Goal: Information Seeking & Learning: Learn about a topic

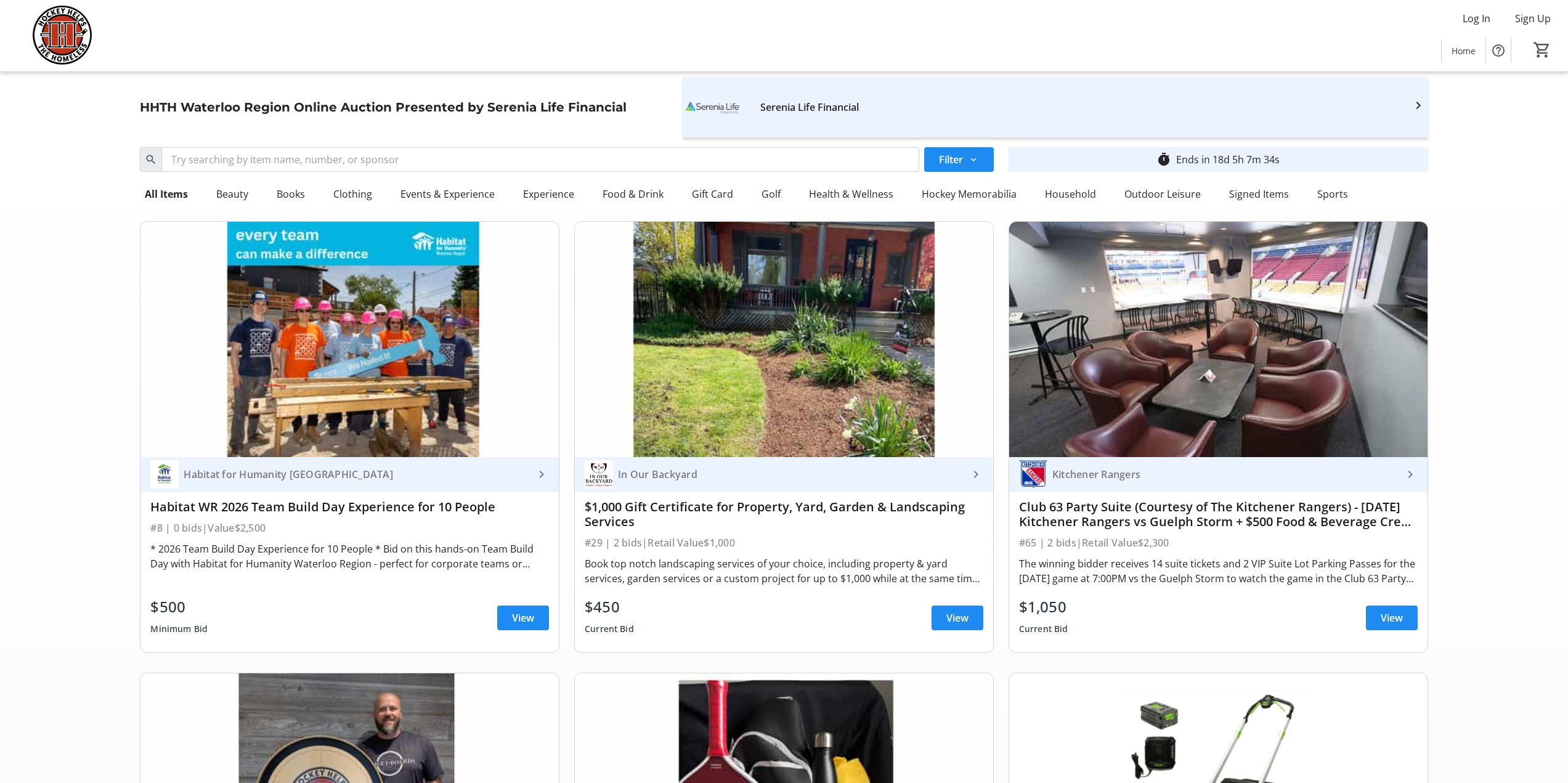
scroll to position [8440, 0]
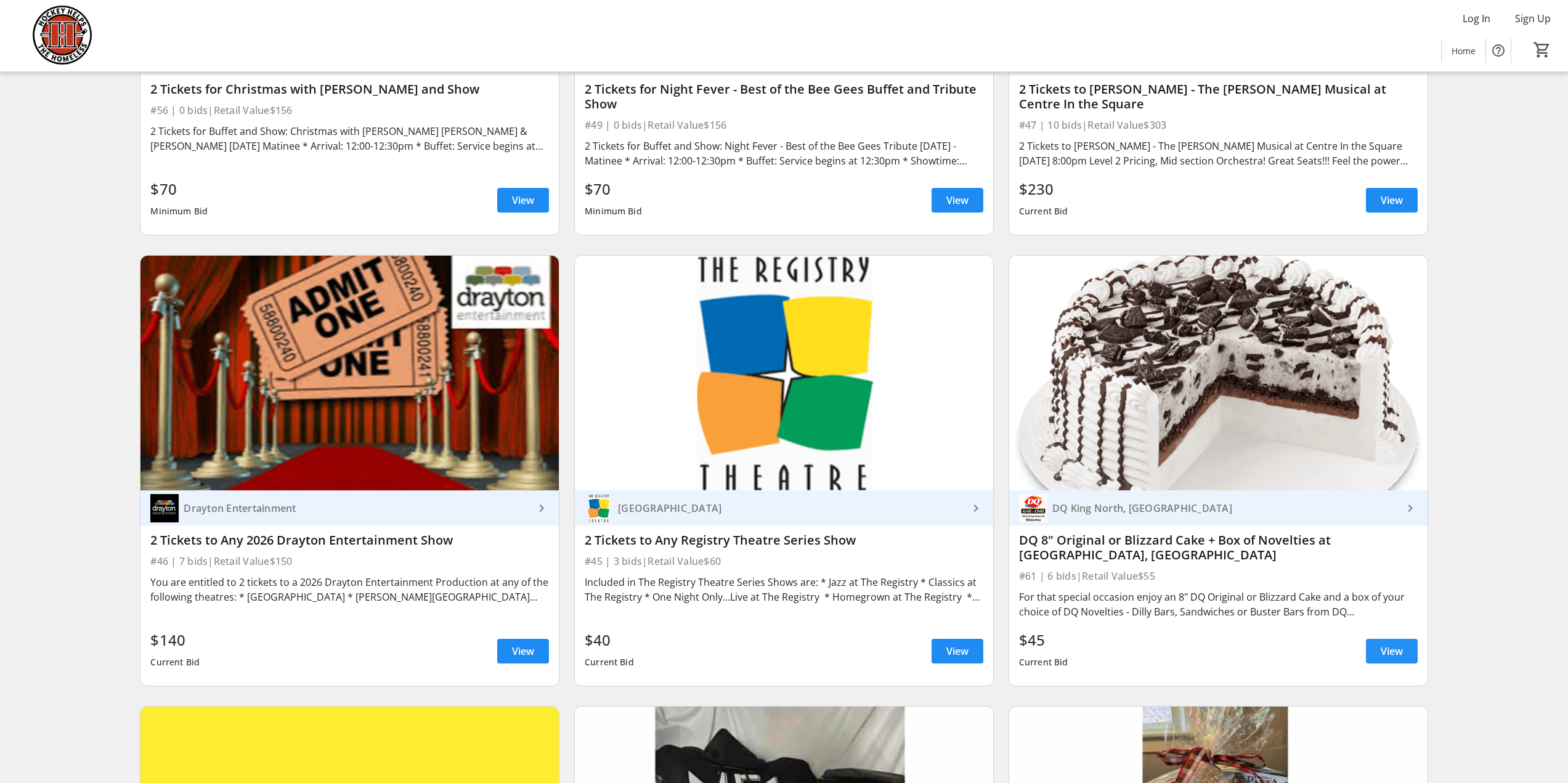
click at [1389, 644] on span "View" at bounding box center [1391, 651] width 22 height 15
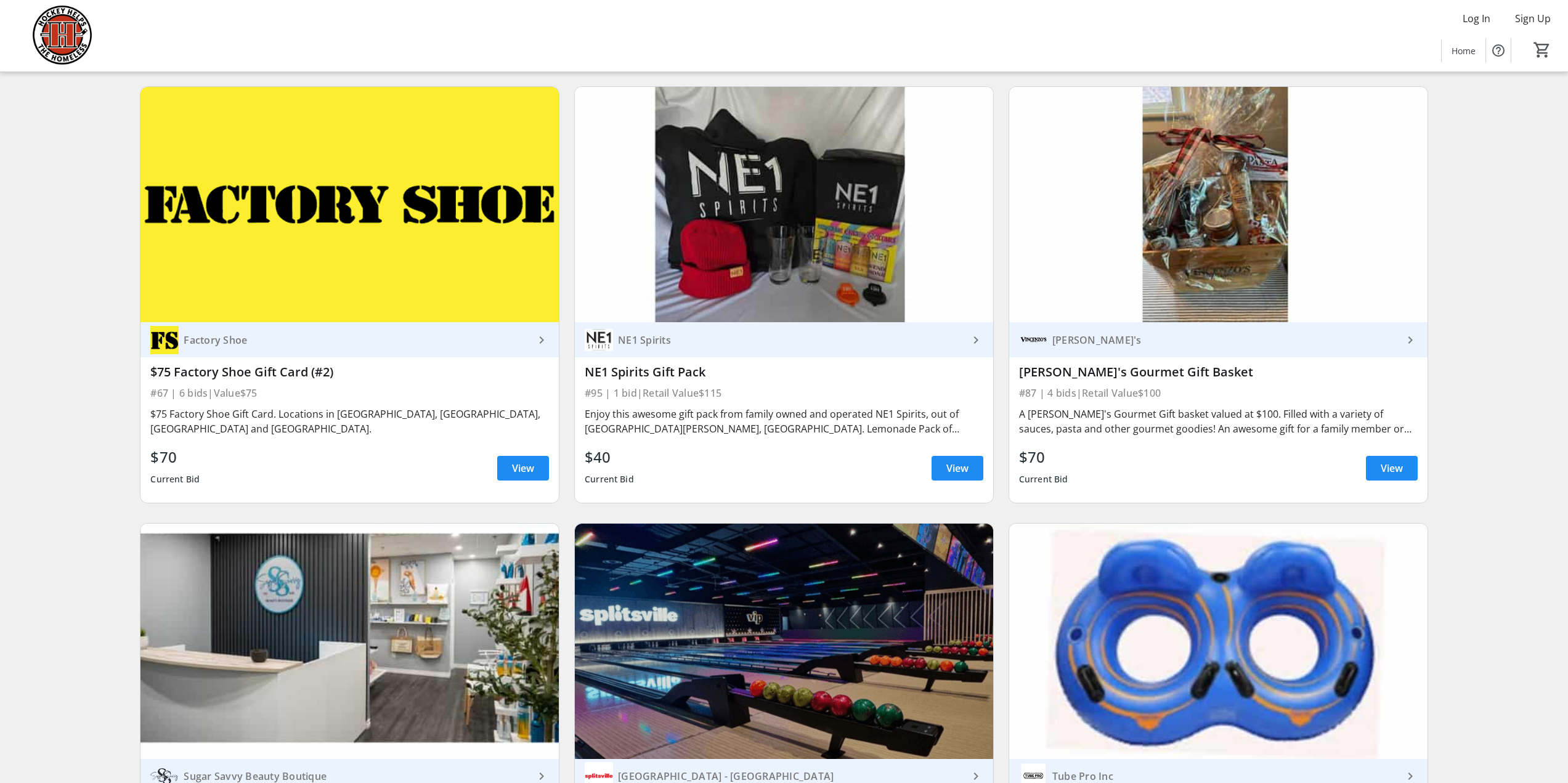
scroll to position [9118, 0]
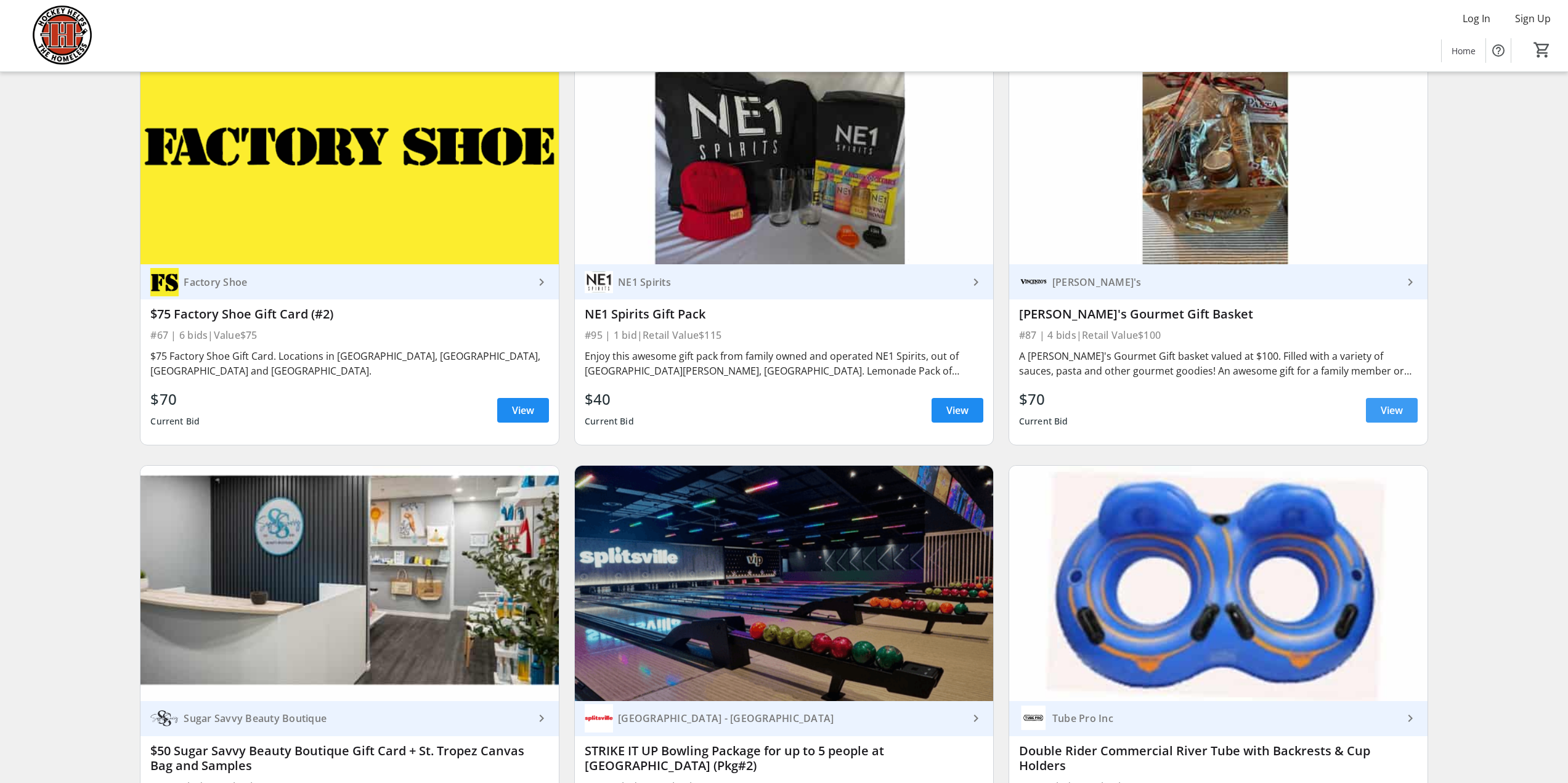
click at [1388, 403] on span "View" at bounding box center [1391, 409] width 22 height 15
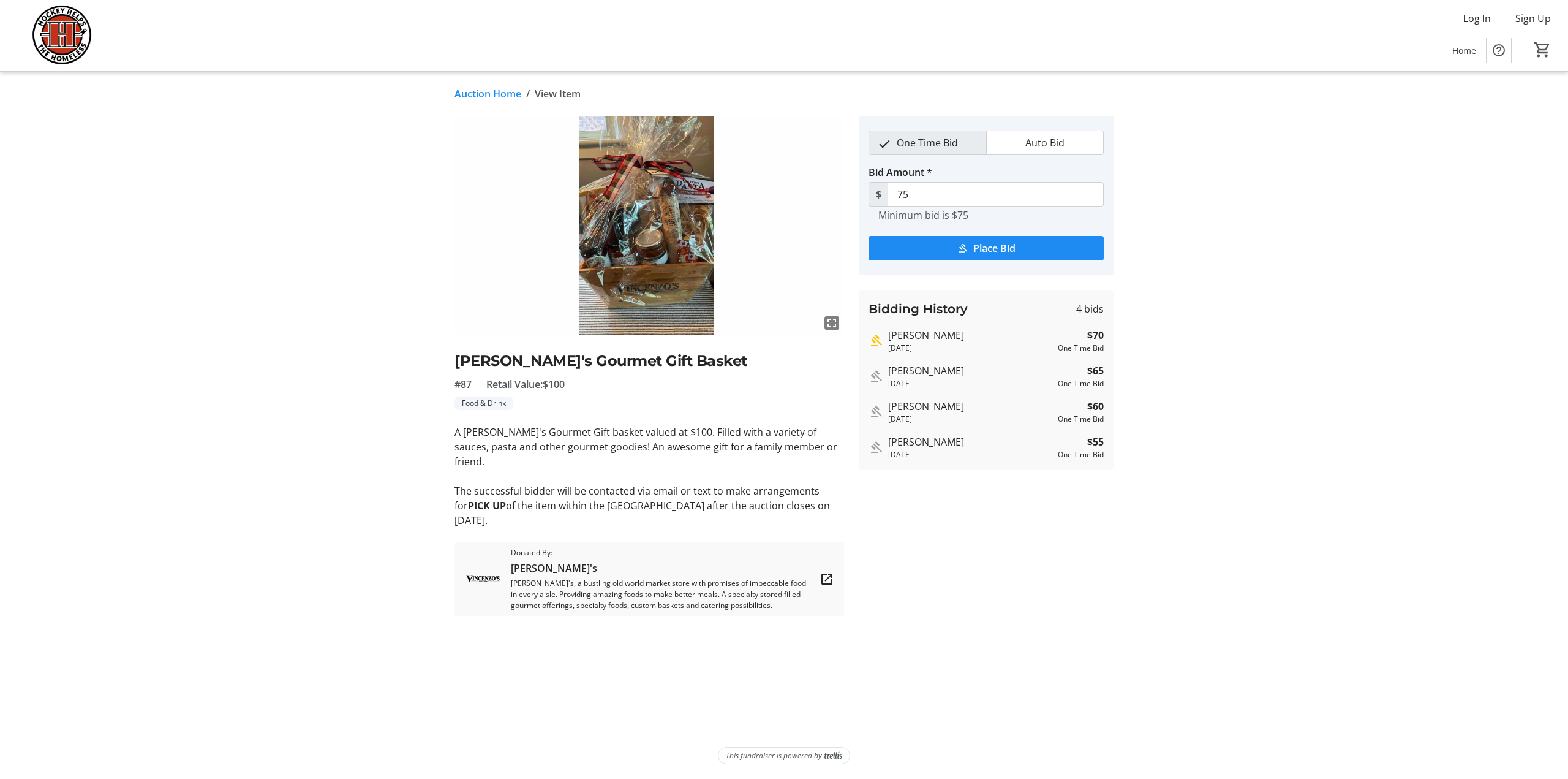
drag, startPoint x: 455, startPoint y: 473, endPoint x: 525, endPoint y: 504, distance: 76.6
click at [525, 504] on p "The successful bidder will be contacted via email or text to make arrangements …" at bounding box center [649, 506] width 390 height 44
copy p "The successful bidder will be contacted via email or text to make arrangements …"
click at [492, 97] on link "Auction Home" at bounding box center [487, 94] width 67 height 14
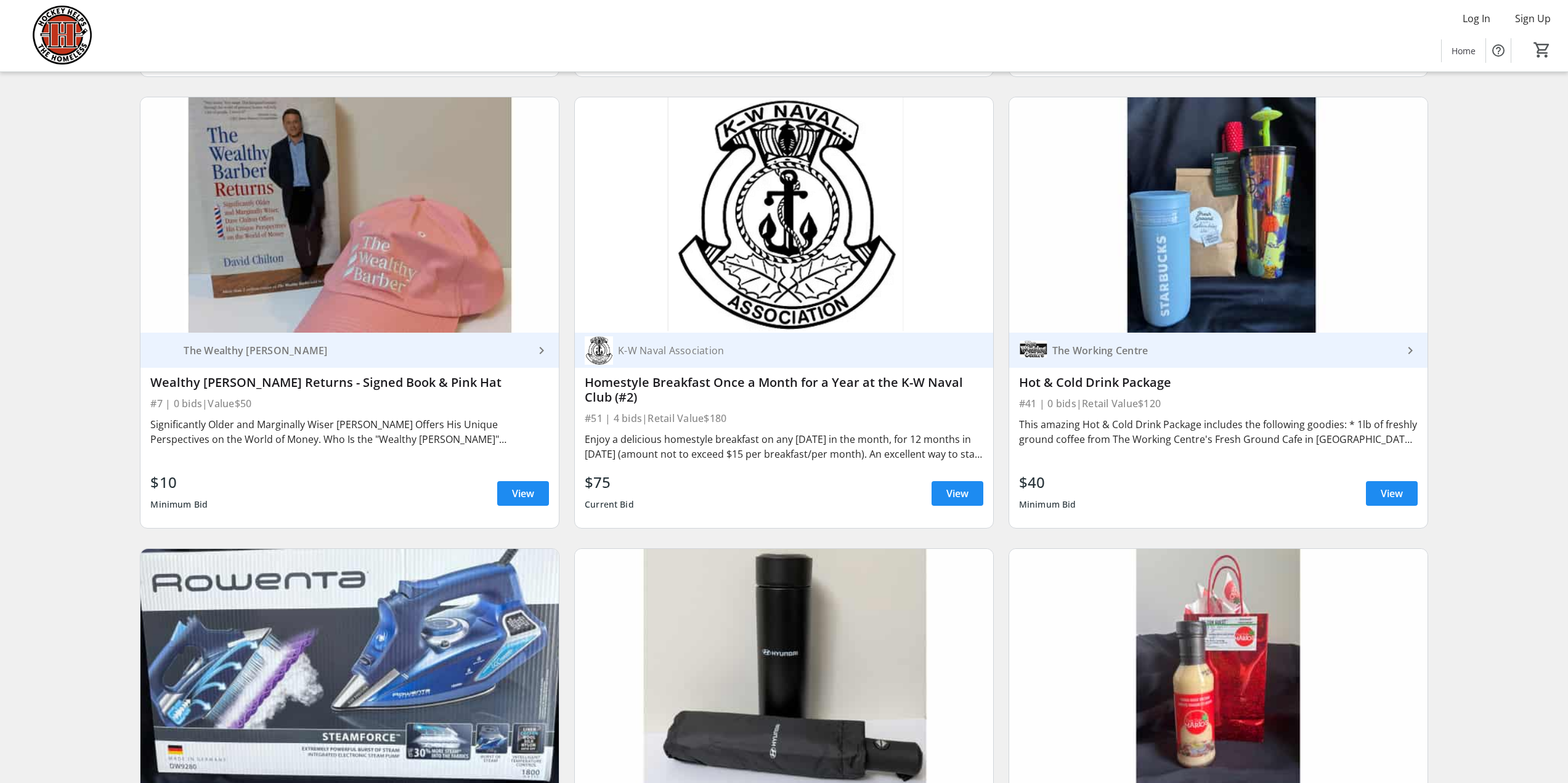
scroll to position [7254, 0]
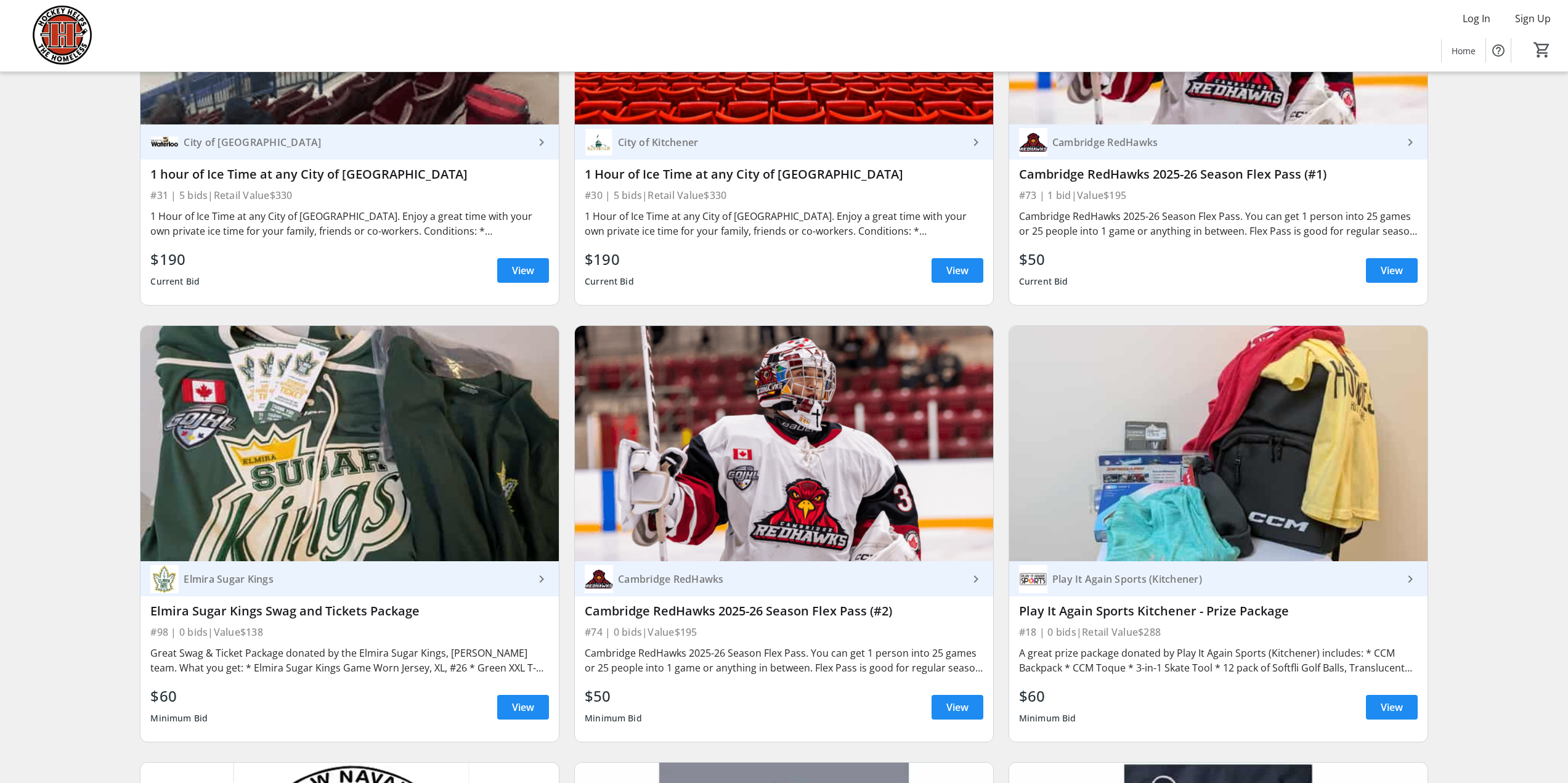
scroll to position [4555, 0]
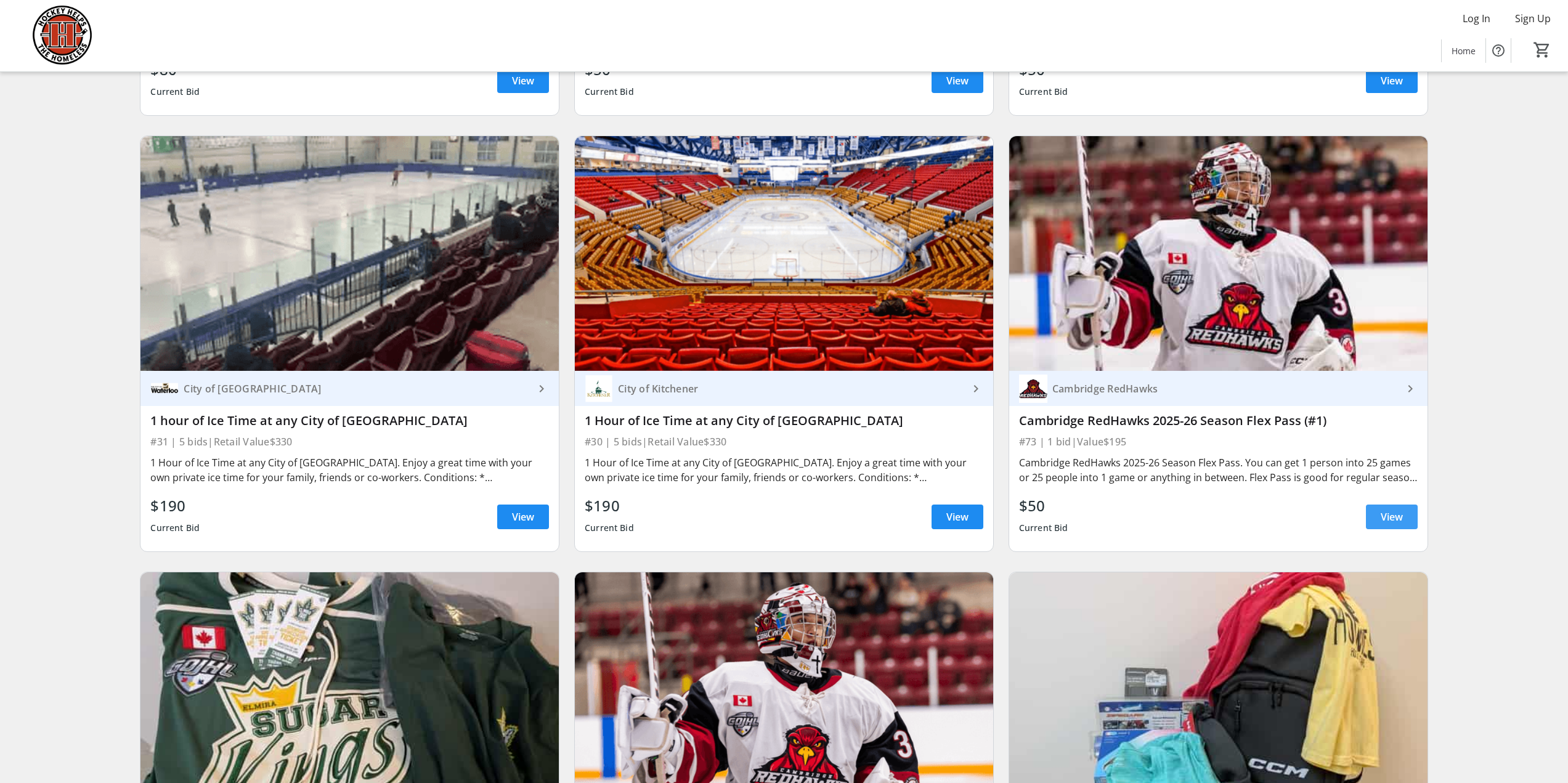
click at [1391, 509] on span "View" at bounding box center [1391, 516] width 22 height 15
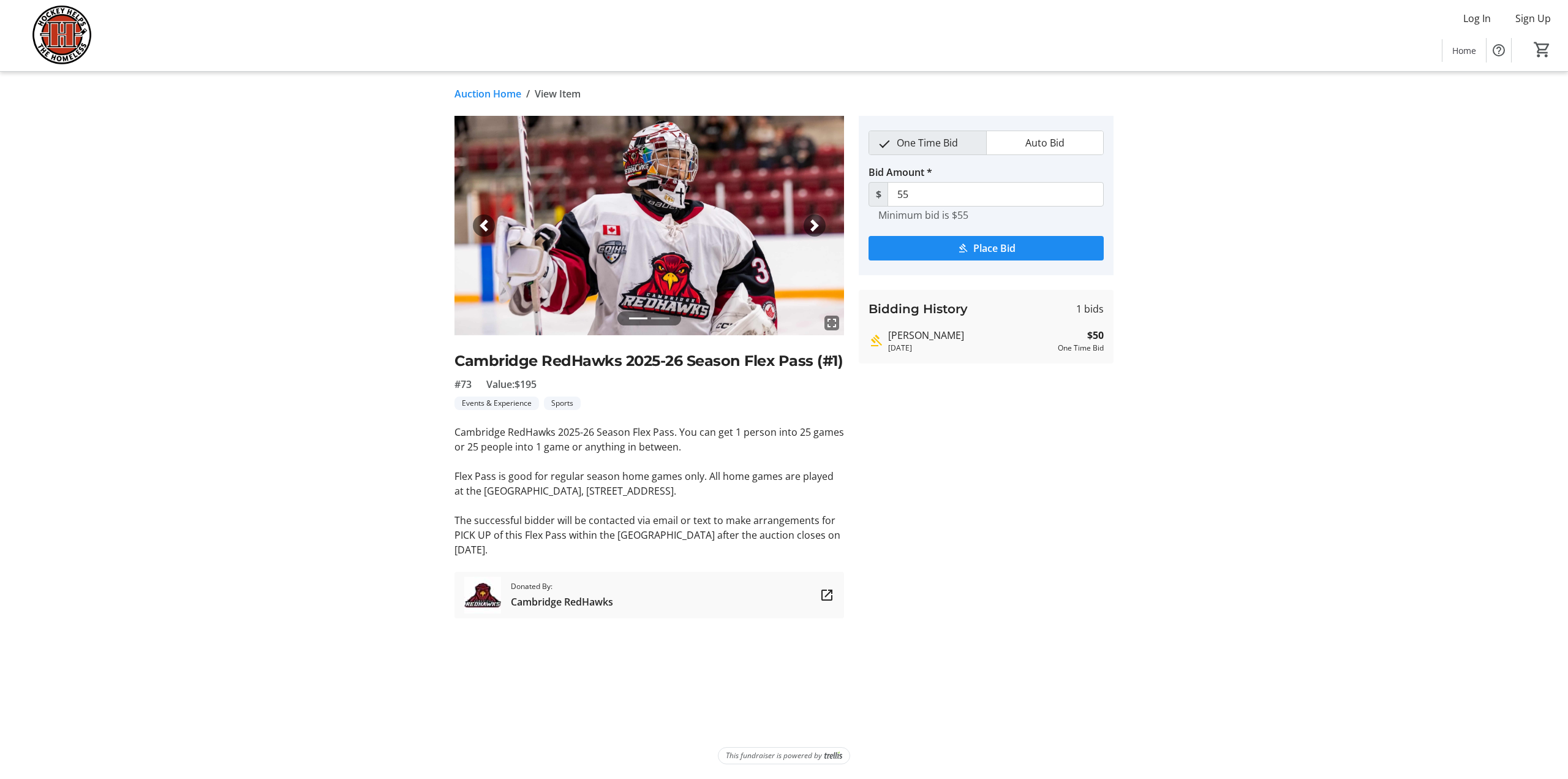
click at [471, 93] on link "Auction Home" at bounding box center [487, 94] width 67 height 14
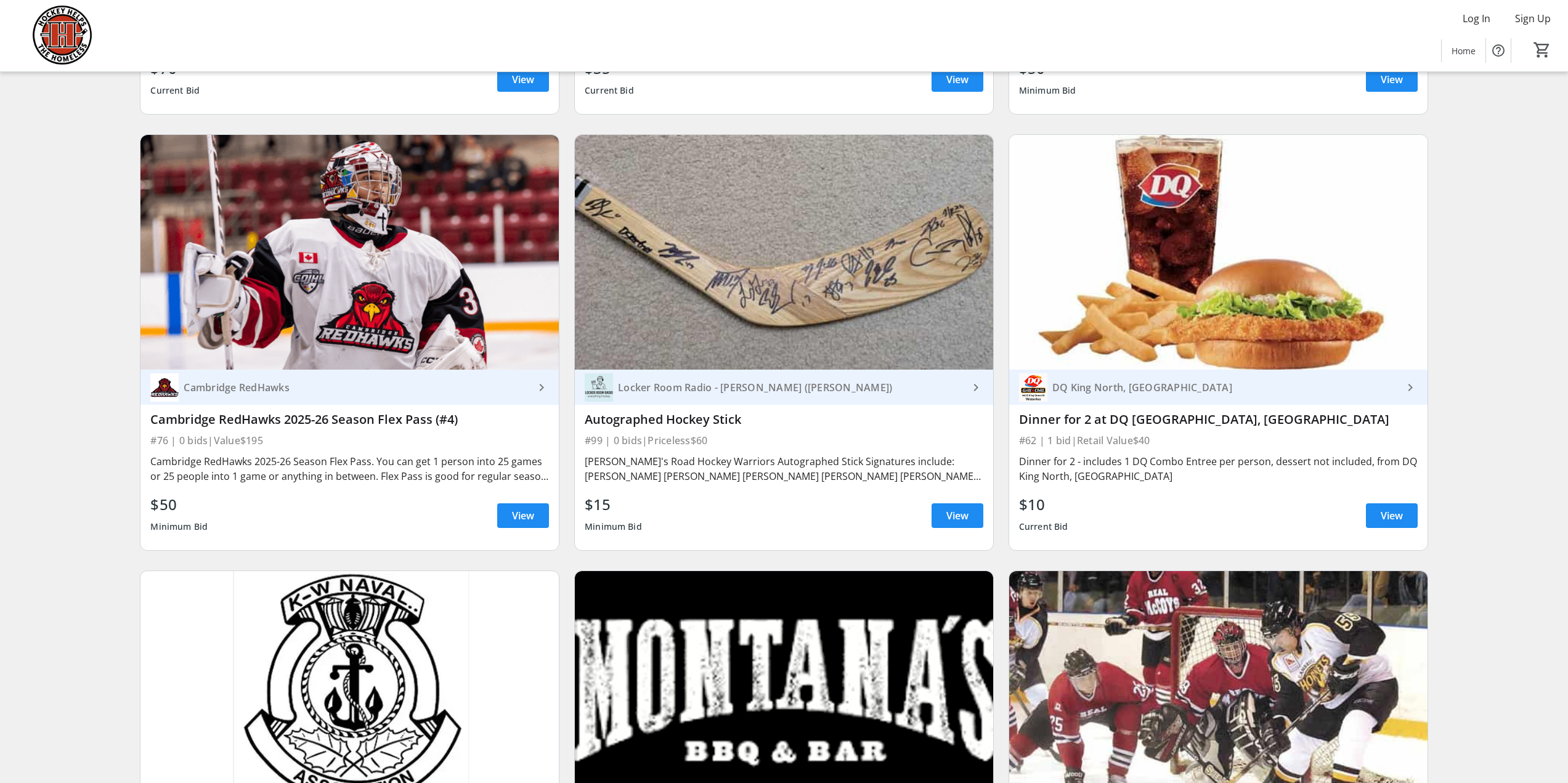
scroll to position [10344, 0]
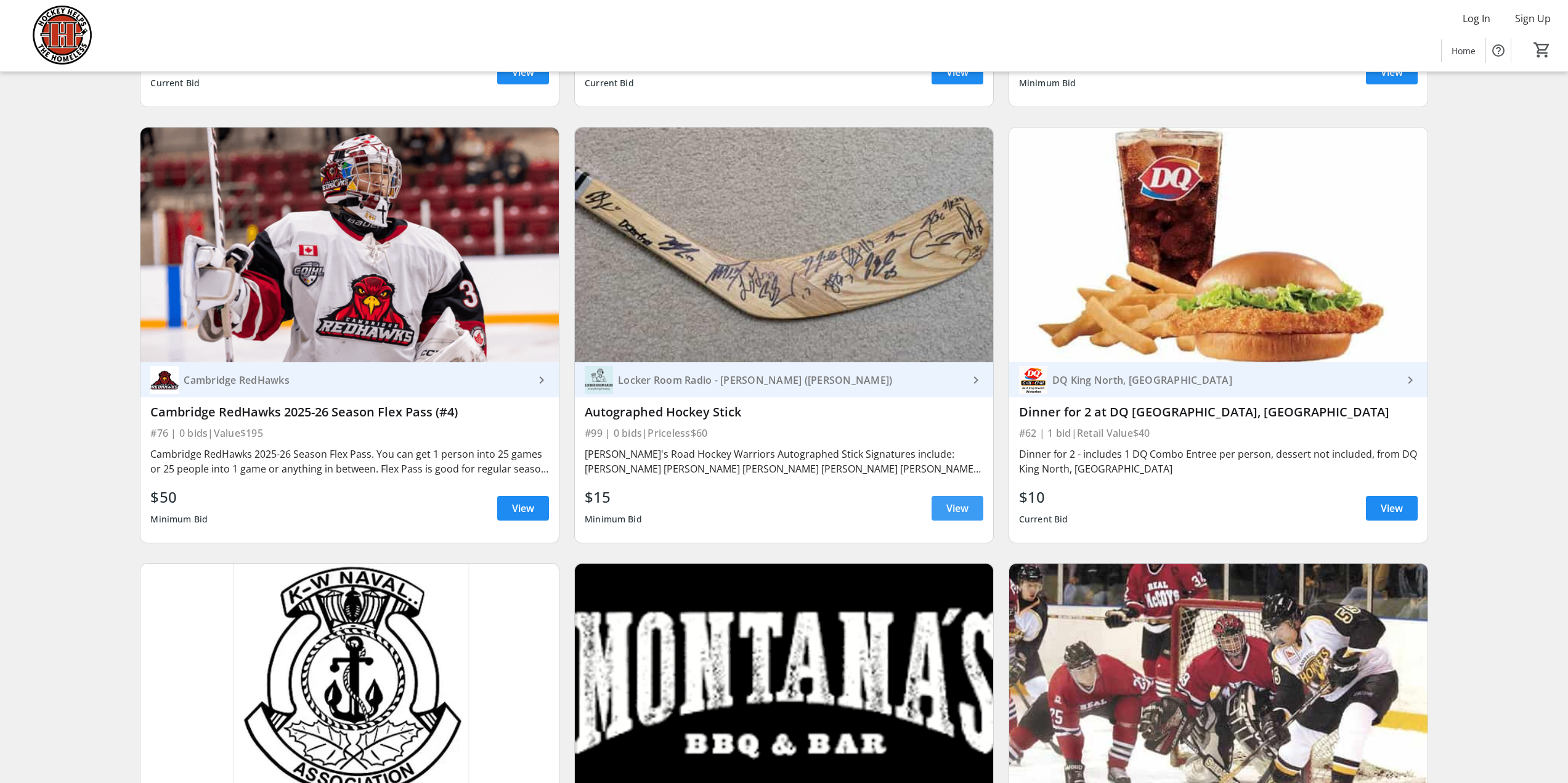
click at [960, 501] on span "View" at bounding box center [957, 507] width 22 height 15
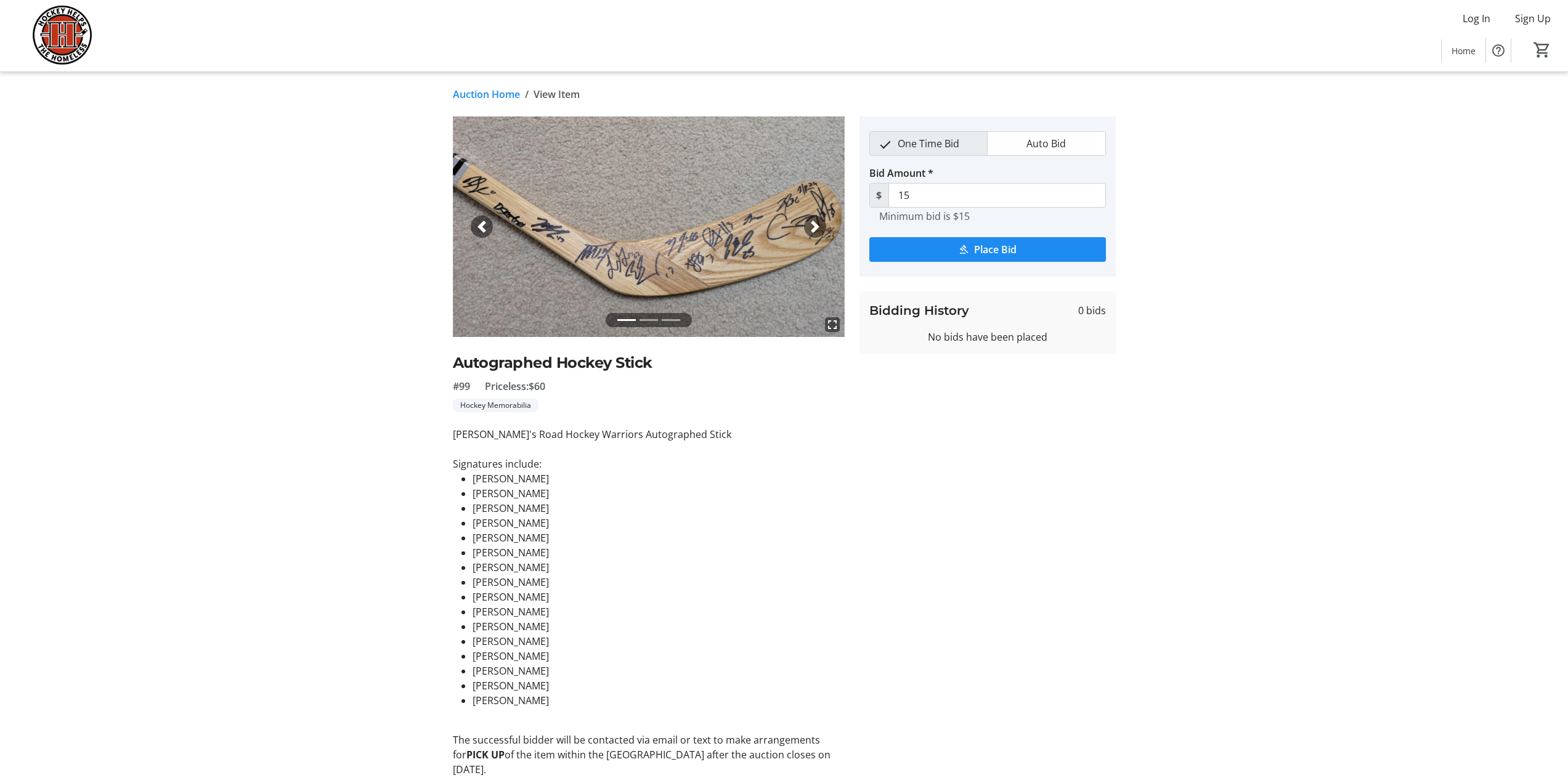
click at [1313, 293] on tr-auction-item-details-ui "Auction Home / View Item fullscreen fullscreen fullscreen Previous Next Autogra…" at bounding box center [784, 480] width 1568 height 818
click at [474, 92] on link "Auction Home" at bounding box center [486, 94] width 67 height 15
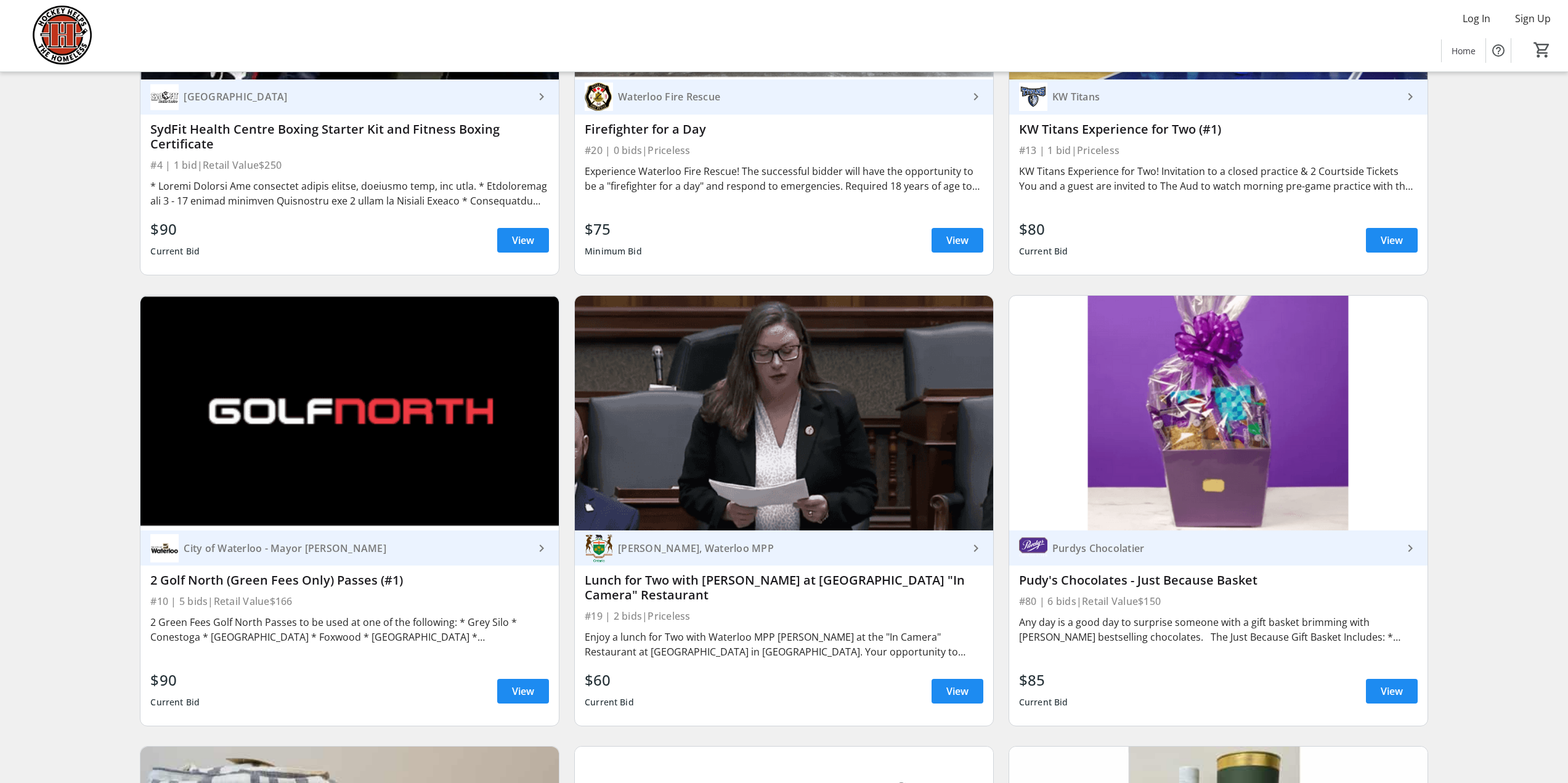
scroll to position [2600, 0]
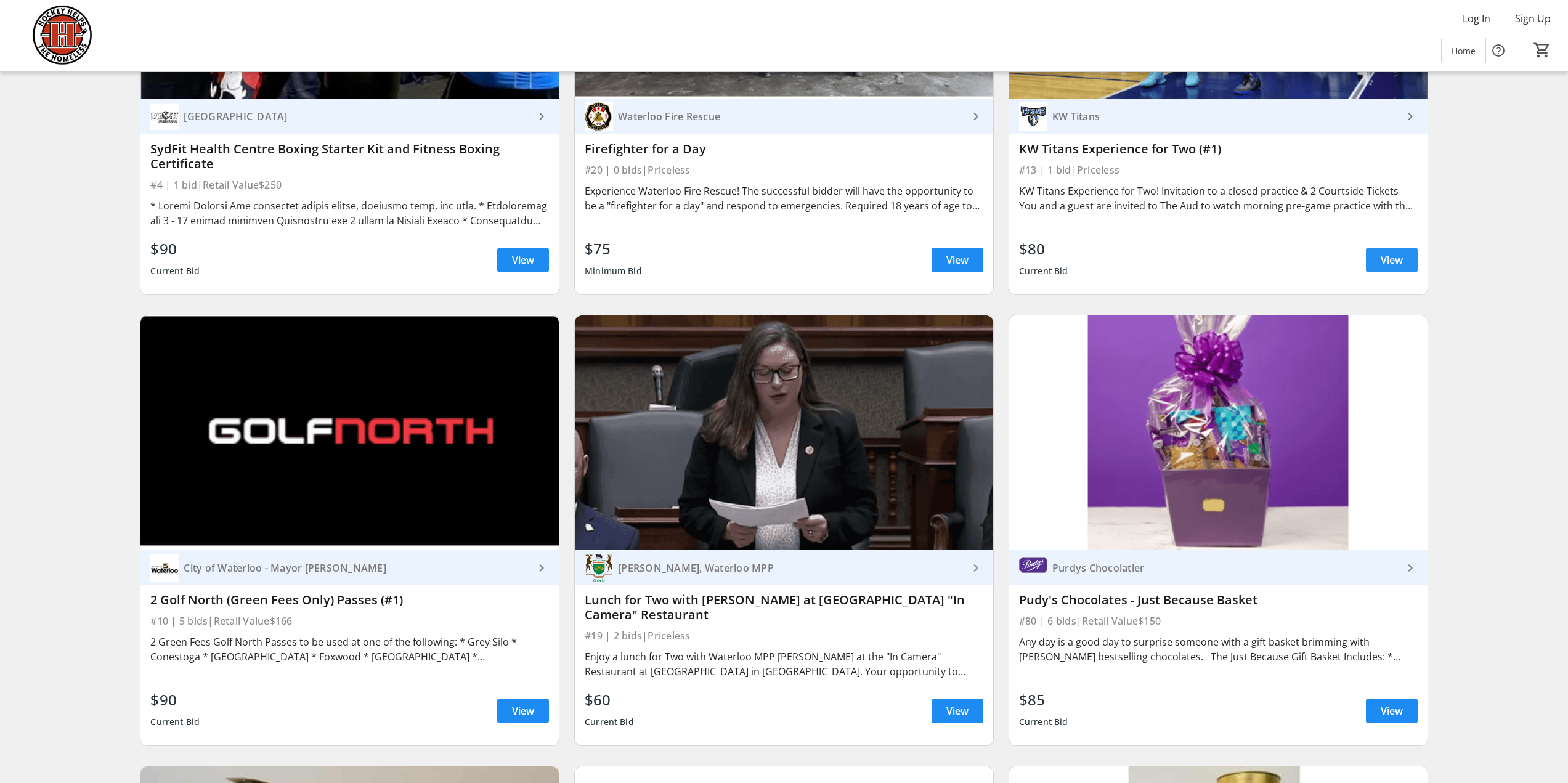
click at [1385, 252] on span "View" at bounding box center [1391, 259] width 22 height 15
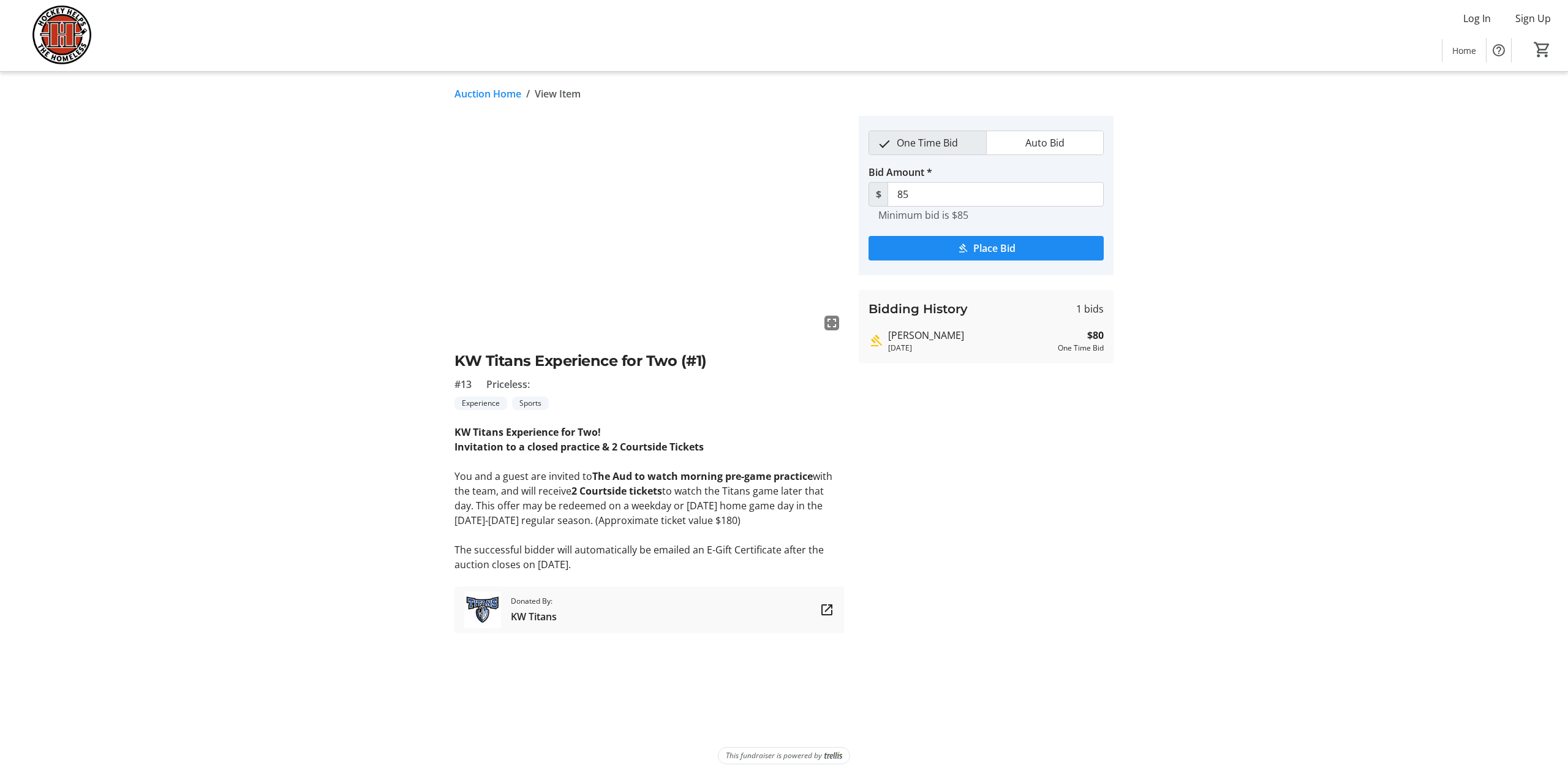
click at [482, 94] on link "Auction Home" at bounding box center [487, 94] width 67 height 14
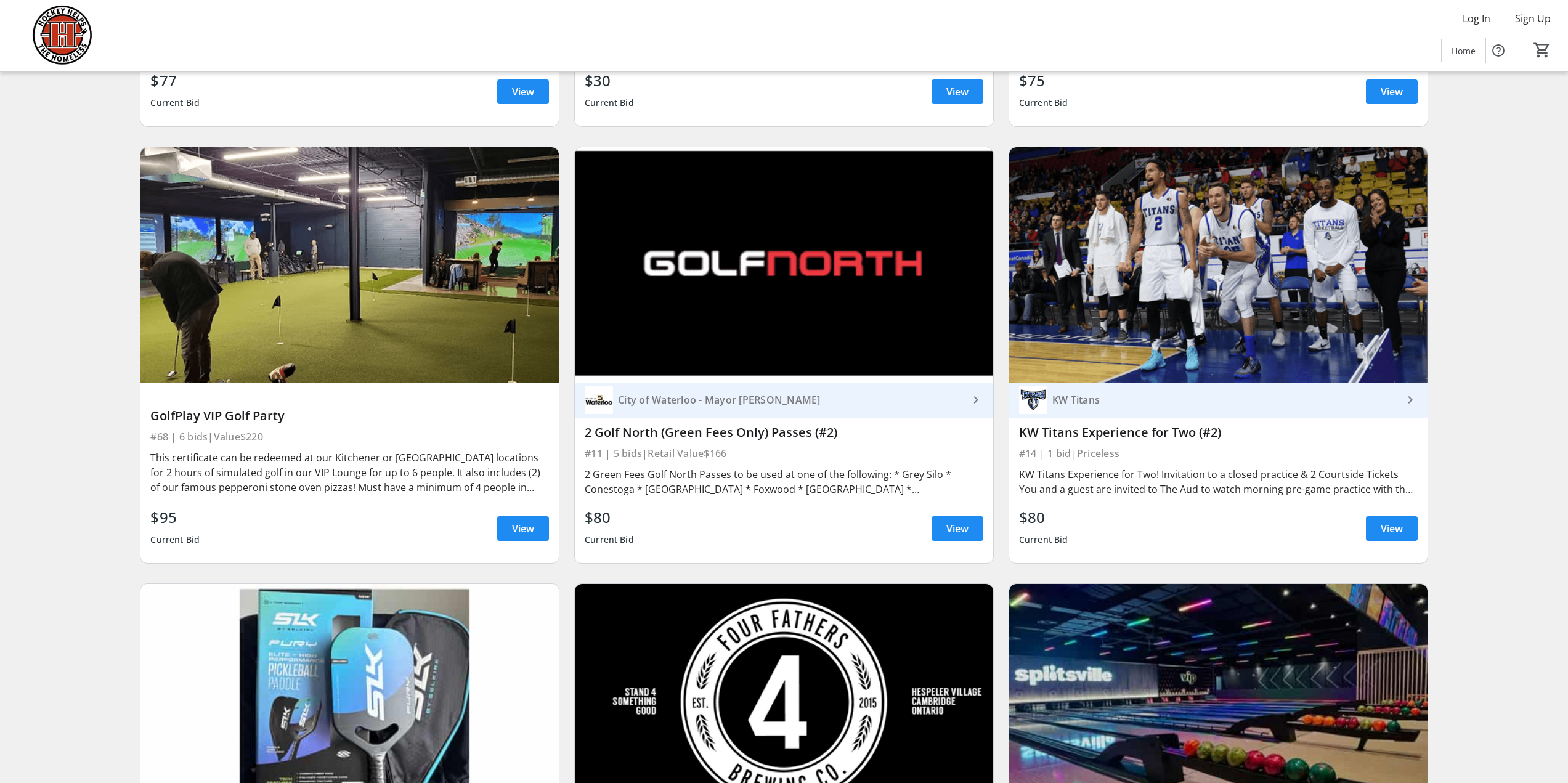
scroll to position [3709, 0]
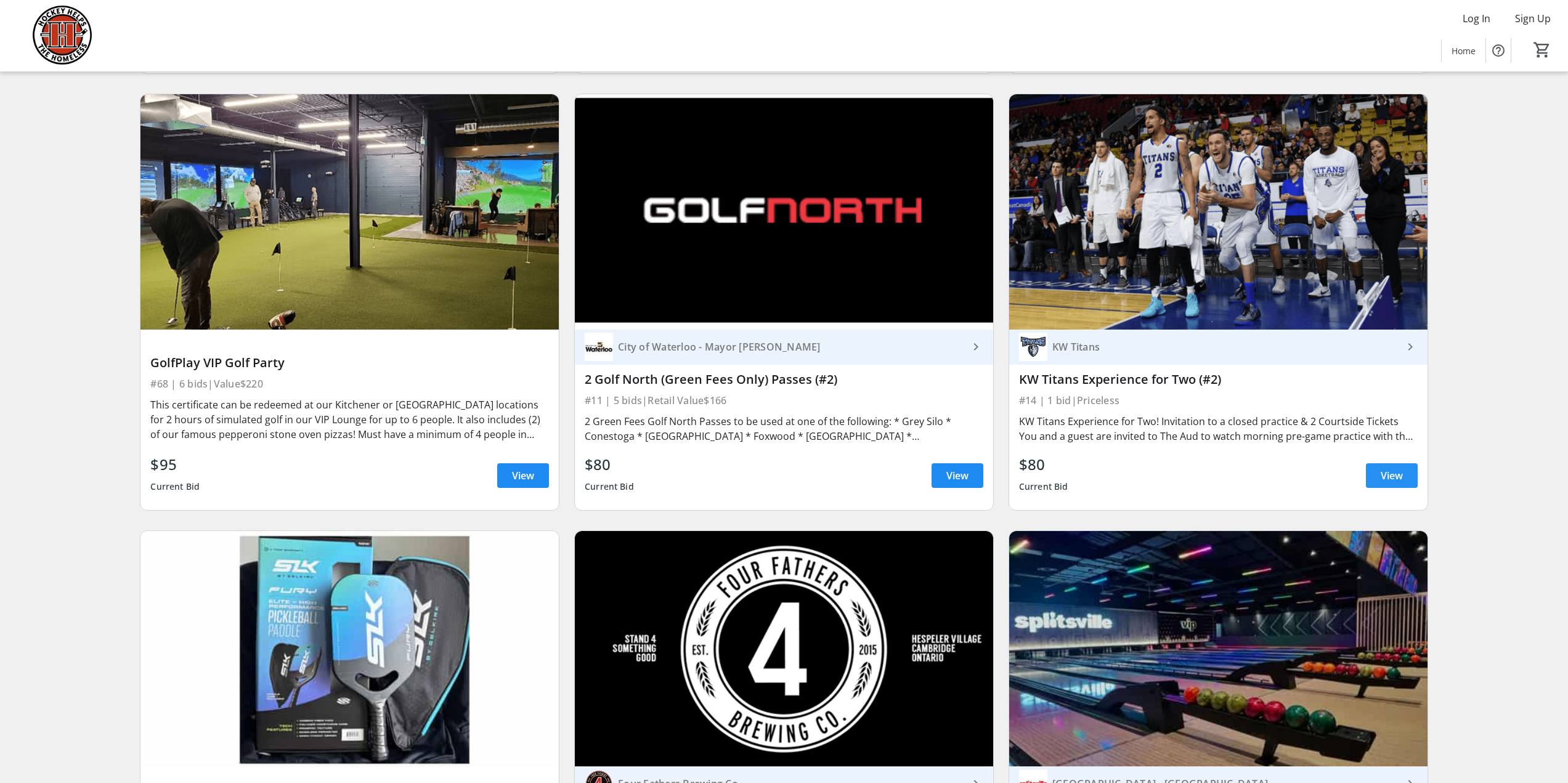
click at [1388, 469] on span "View" at bounding box center [1391, 475] width 22 height 15
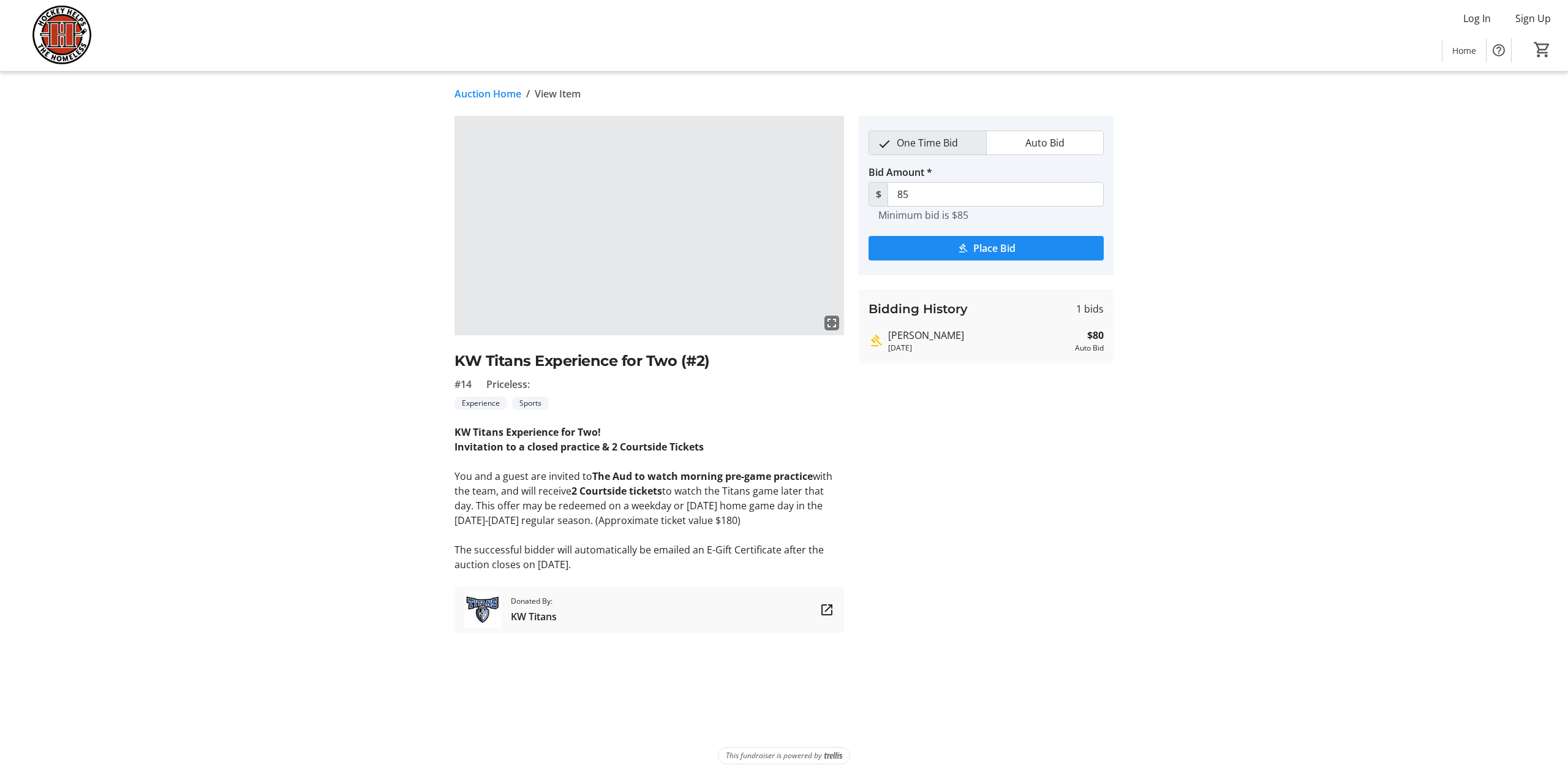
click at [487, 94] on link "Auction Home" at bounding box center [487, 94] width 67 height 14
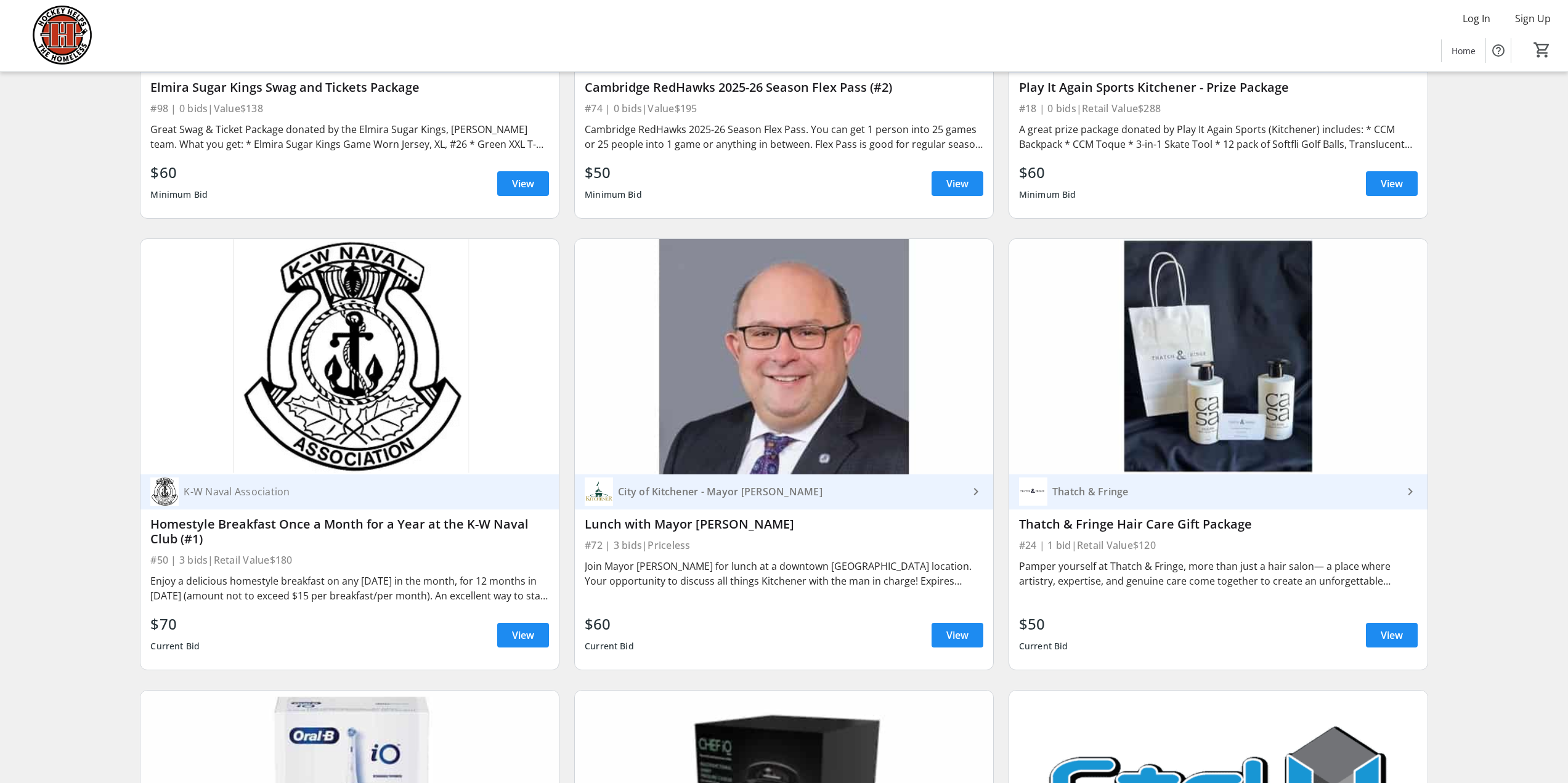
scroll to position [5372, 0]
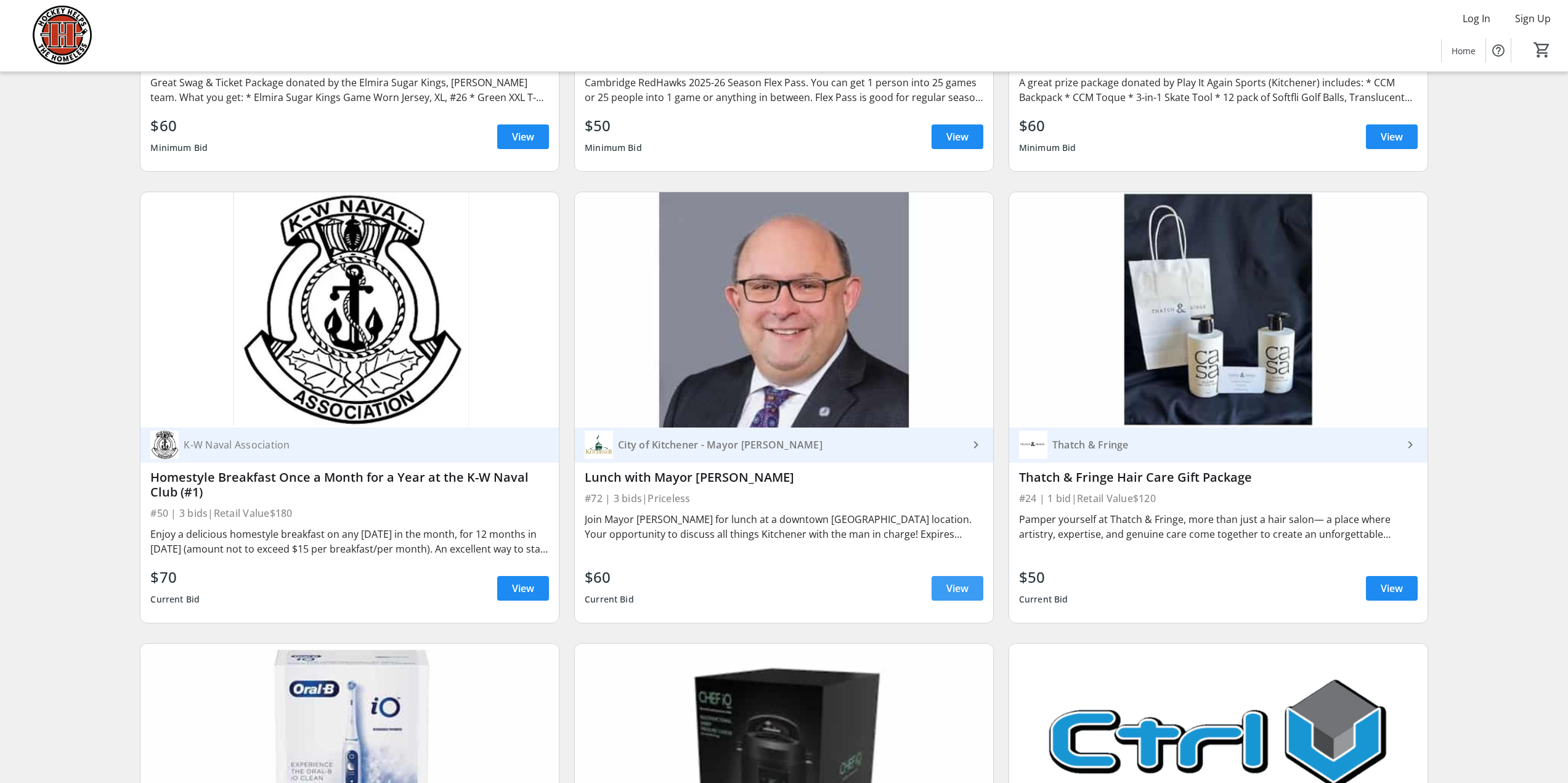
click at [946, 581] on span "View" at bounding box center [957, 588] width 22 height 15
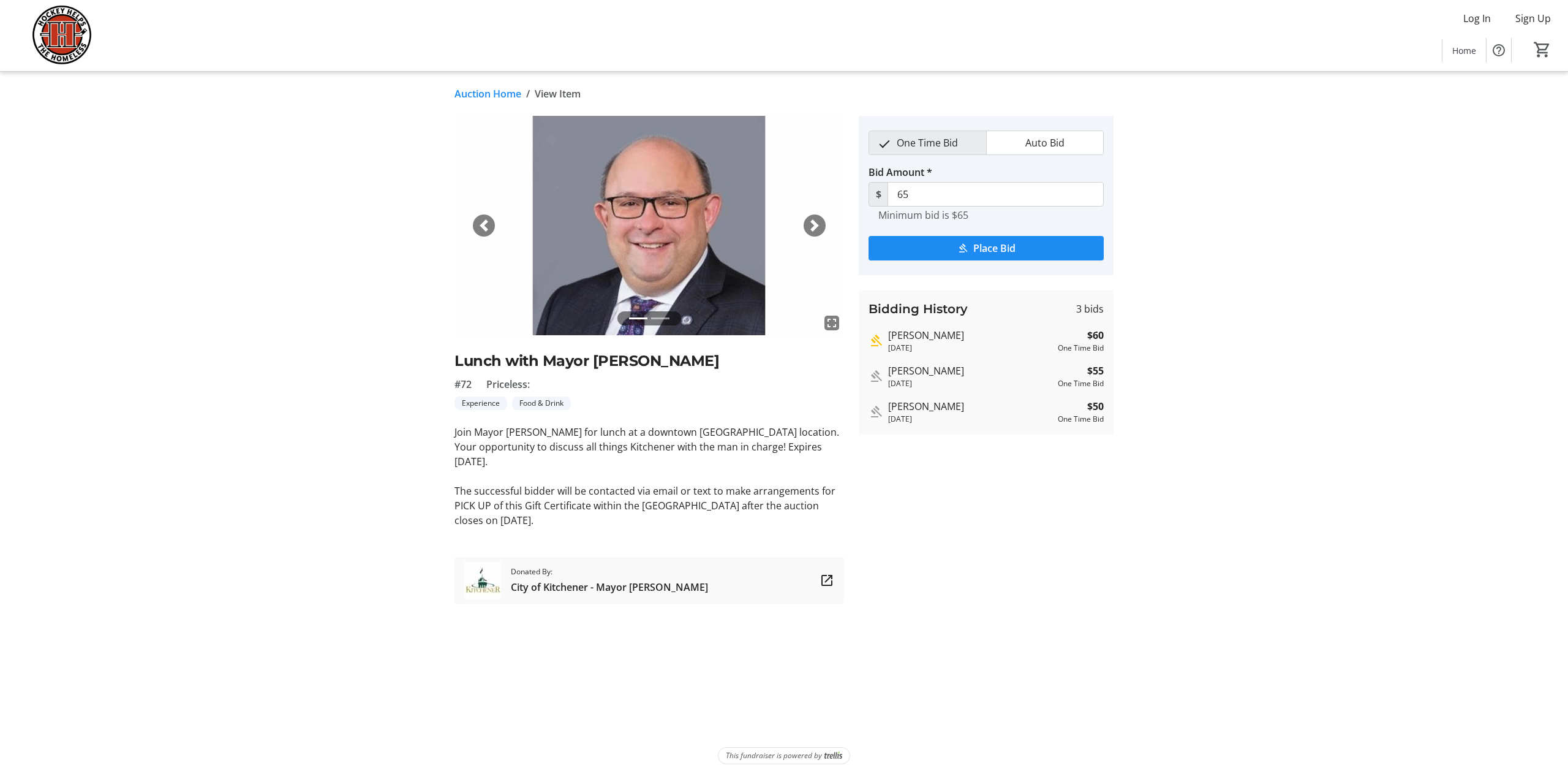
click at [476, 94] on link "Auction Home" at bounding box center [487, 94] width 67 height 14
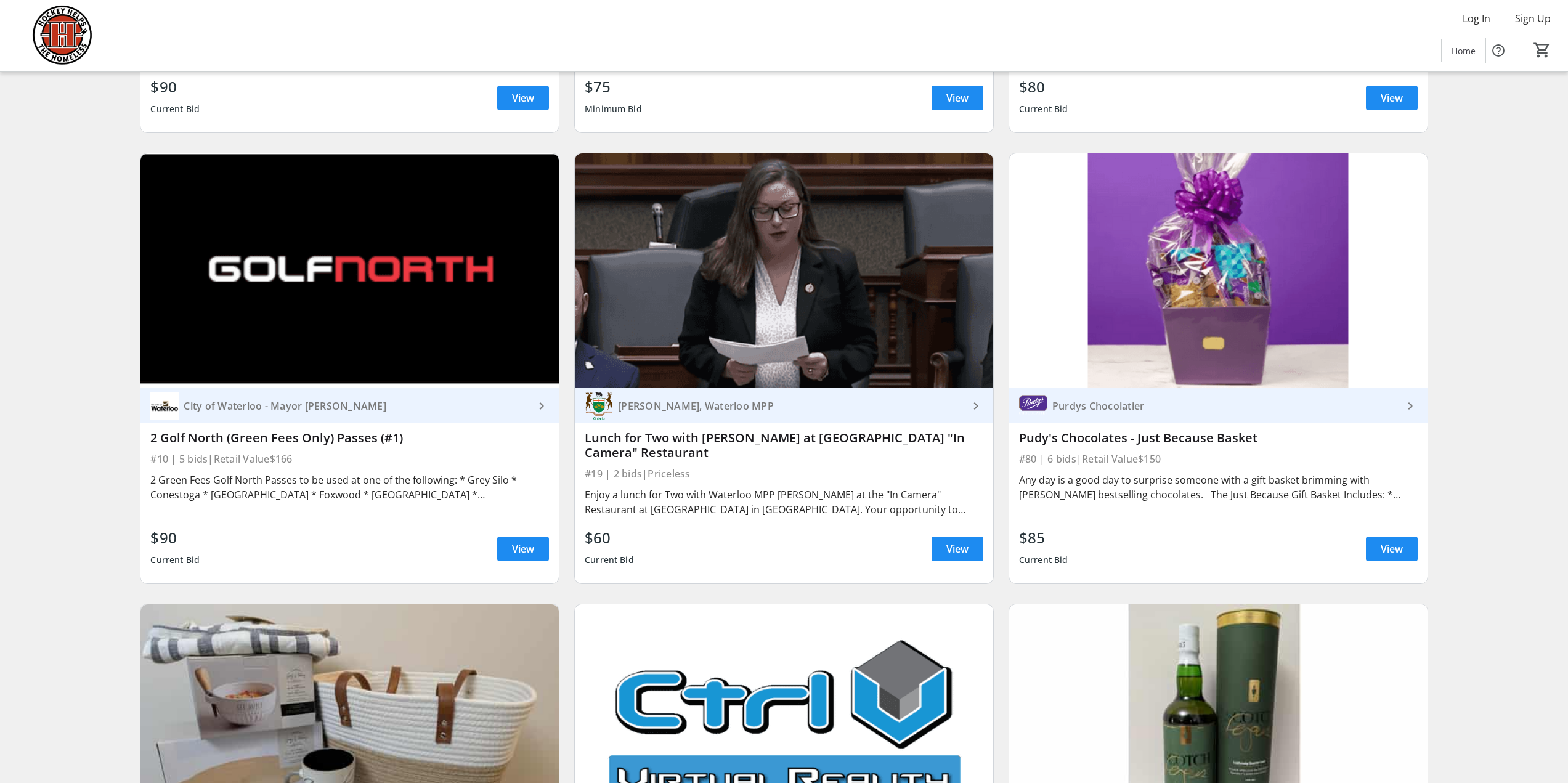
scroll to position [2786, 0]
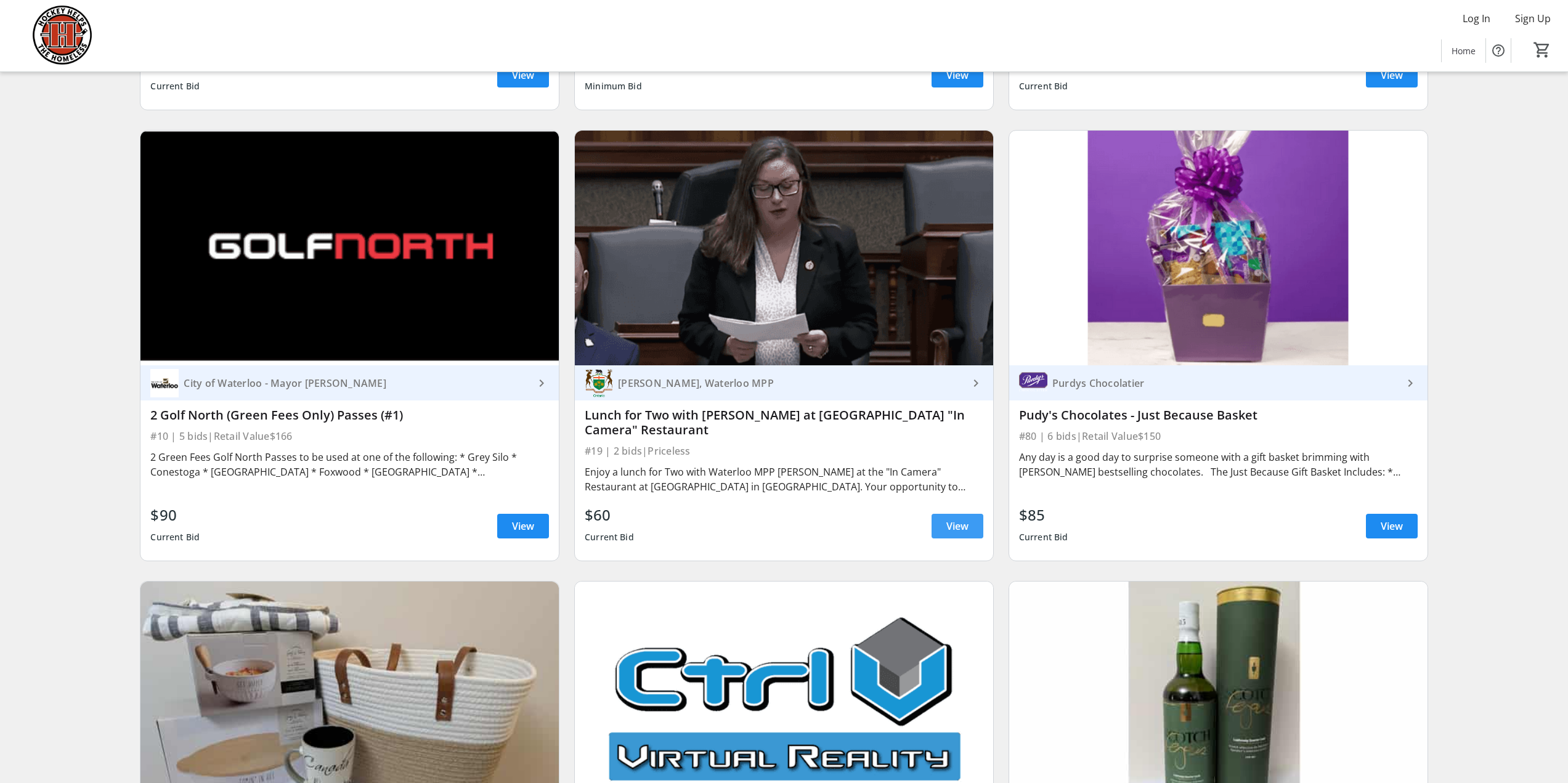
click at [963, 519] on span "View" at bounding box center [957, 526] width 22 height 15
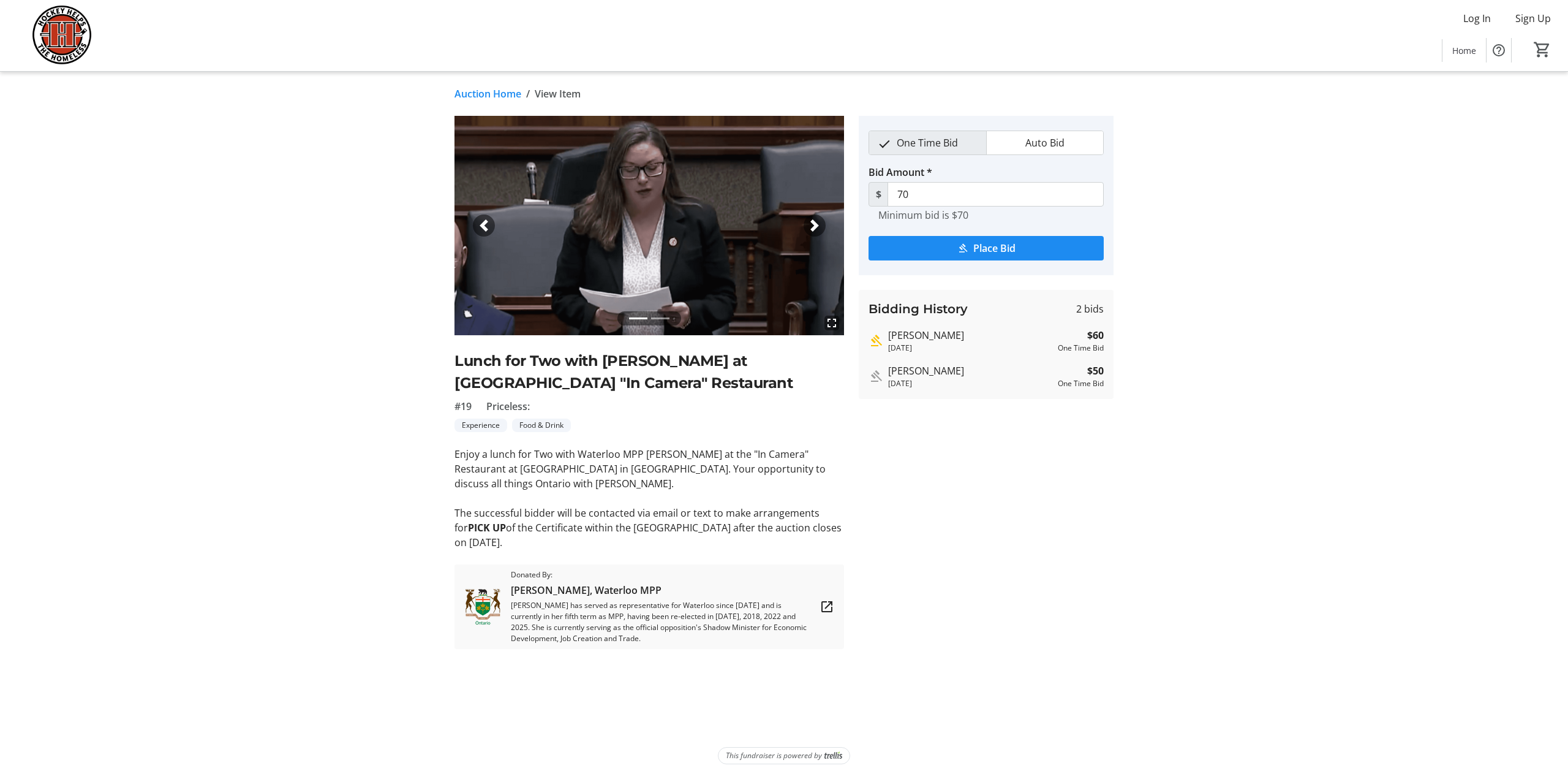
click at [482, 96] on link "Auction Home" at bounding box center [487, 94] width 67 height 14
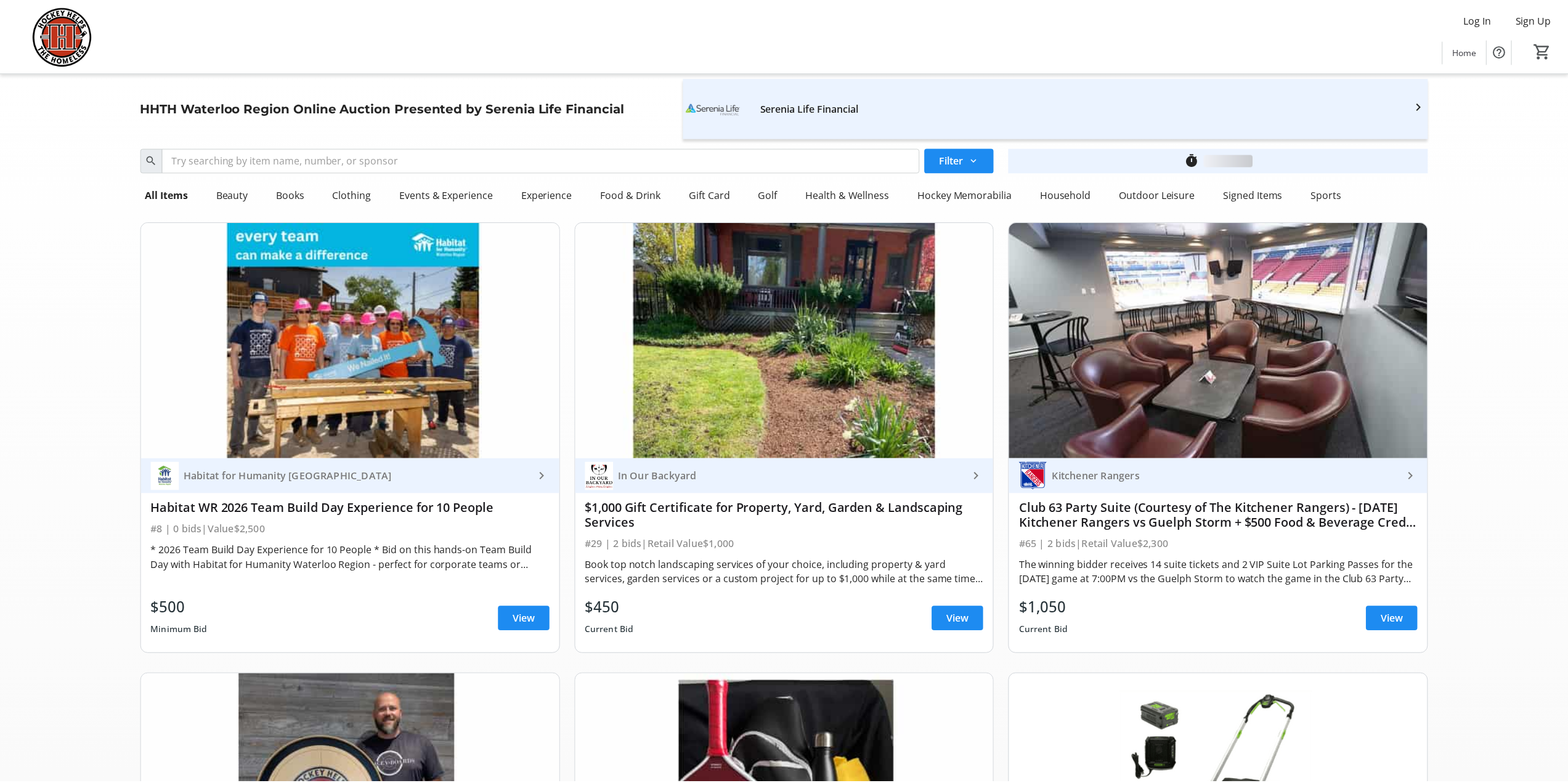
scroll to position [2786, 0]
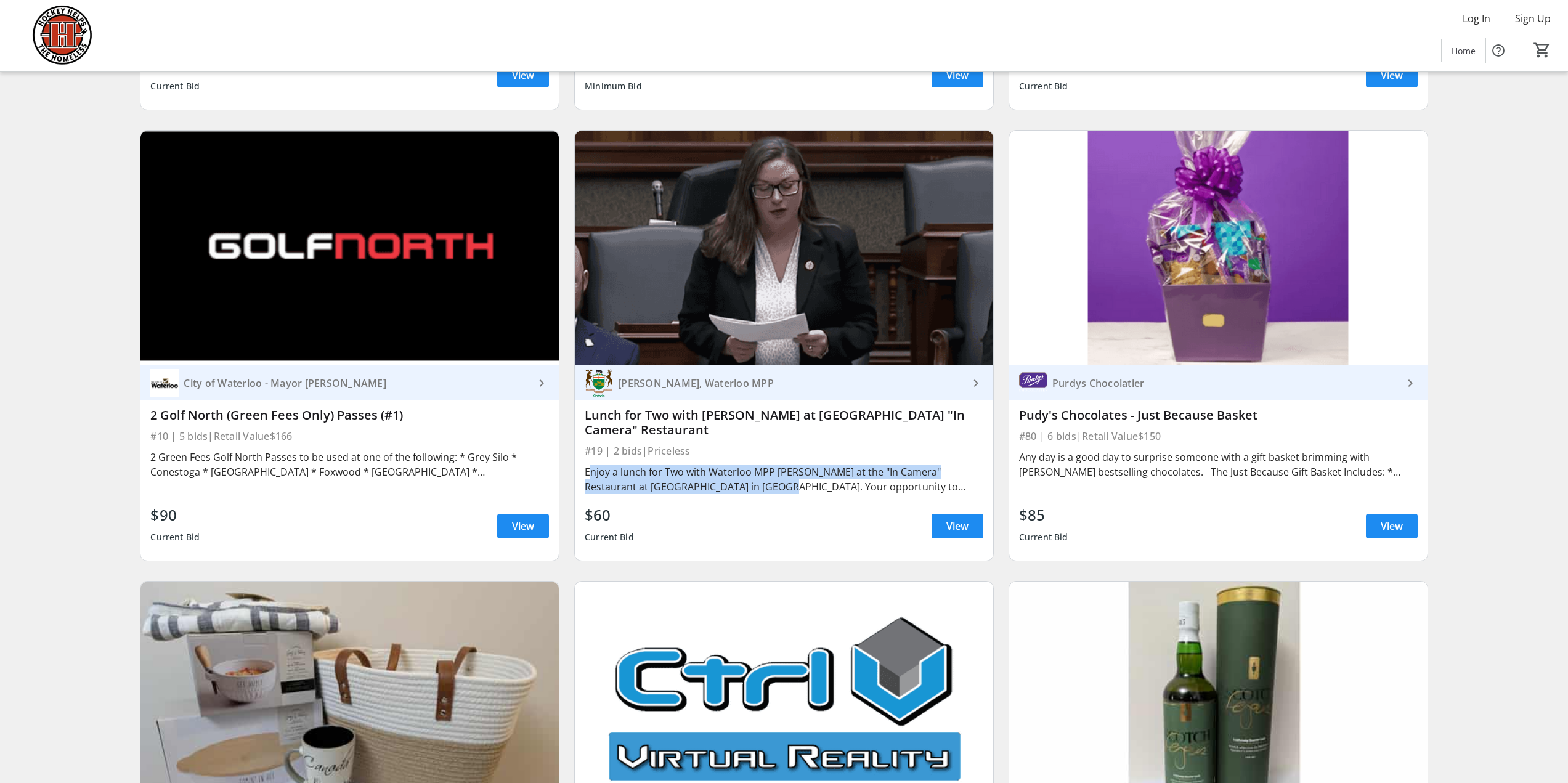
drag, startPoint x: 585, startPoint y: 455, endPoint x: 711, endPoint y: 475, distance: 127.6
click at [711, 475] on div "Enjoy a lunch for Two with Waterloo MPP [PERSON_NAME] at the "In Camera" Restau…" at bounding box center [784, 479] width 399 height 29
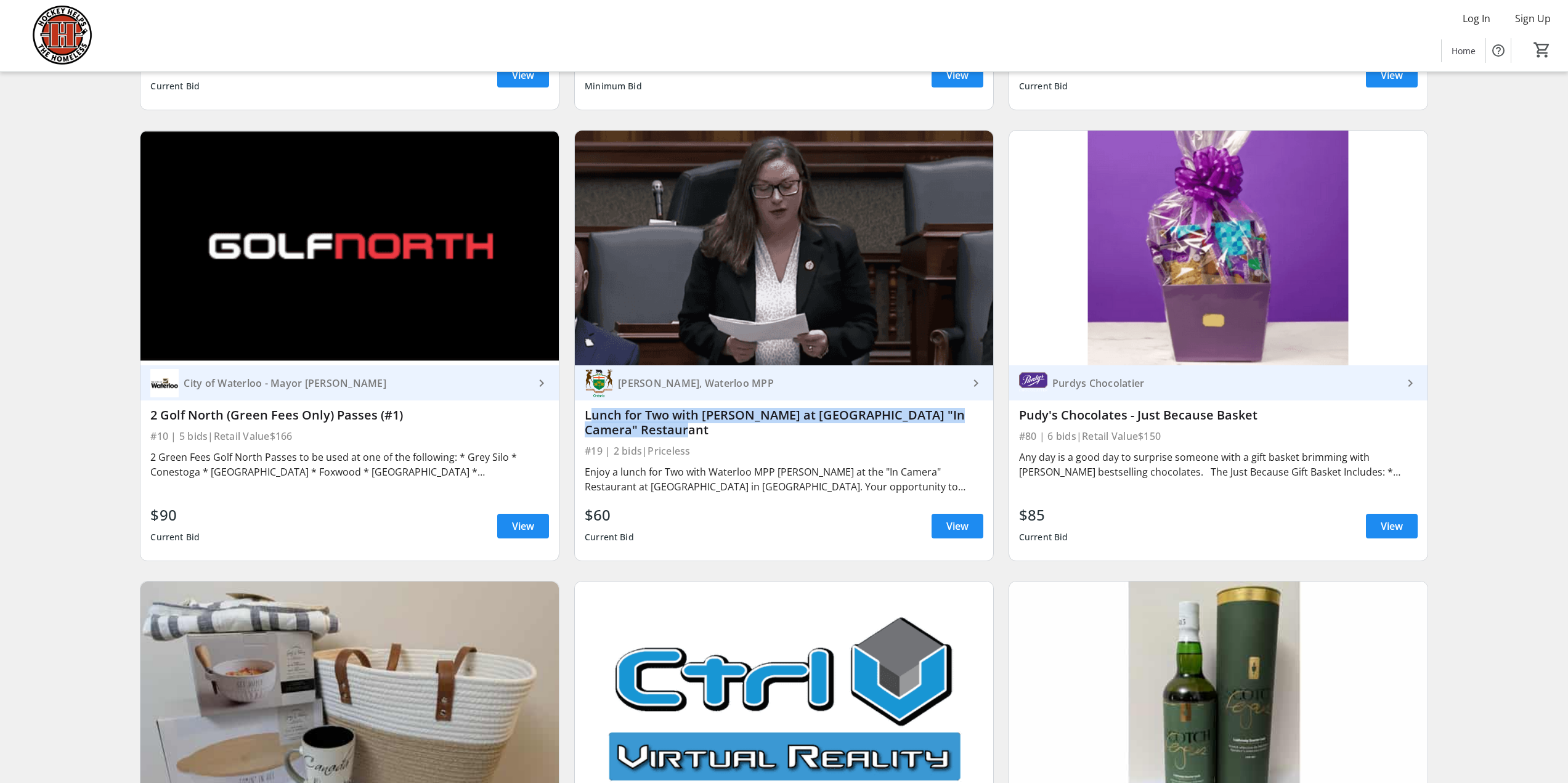
drag, startPoint x: 585, startPoint y: 399, endPoint x: 658, endPoint y: 416, distance: 75.0
click at [658, 416] on div "Lunch for Two with [PERSON_NAME] at [GEOGRAPHIC_DATA] "In Camera" Restaurant" at bounding box center [784, 422] width 399 height 29
copy div "Lunch for Two with [PERSON_NAME] at [GEOGRAPHIC_DATA] "In Camera" Restaurant"
click at [977, 511] on span at bounding box center [957, 526] width 51 height 29
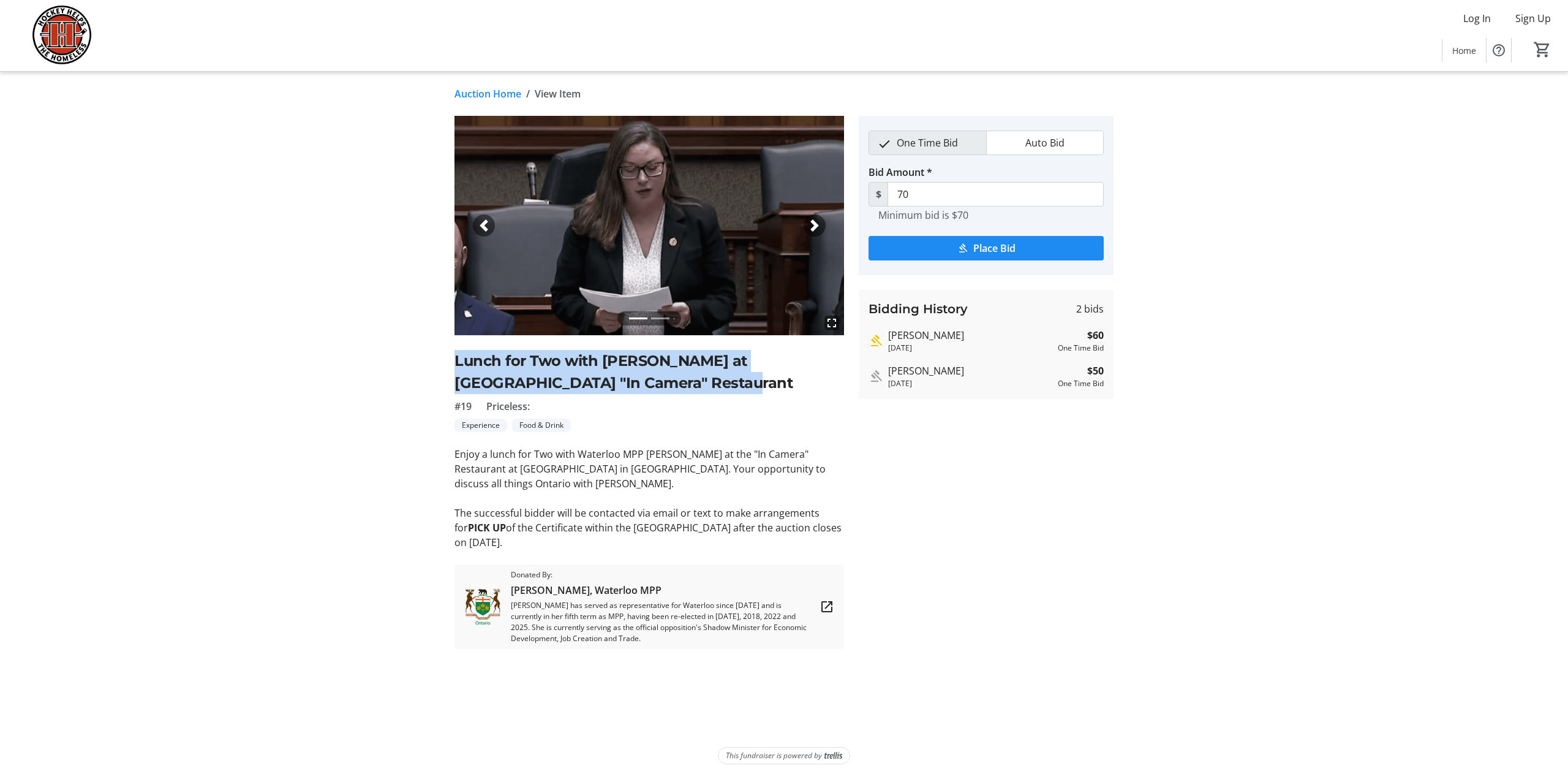
drag, startPoint x: 456, startPoint y: 357, endPoint x: 647, endPoint y: 387, distance: 193.3
click at [647, 387] on h2 "Lunch for Two with [PERSON_NAME] at [GEOGRAPHIC_DATA] "In Camera" Restaurant" at bounding box center [649, 373] width 390 height 44
copy h2 "Lunch for Two with [PERSON_NAME] at [GEOGRAPHIC_DATA] "In Camera" Restaurant"
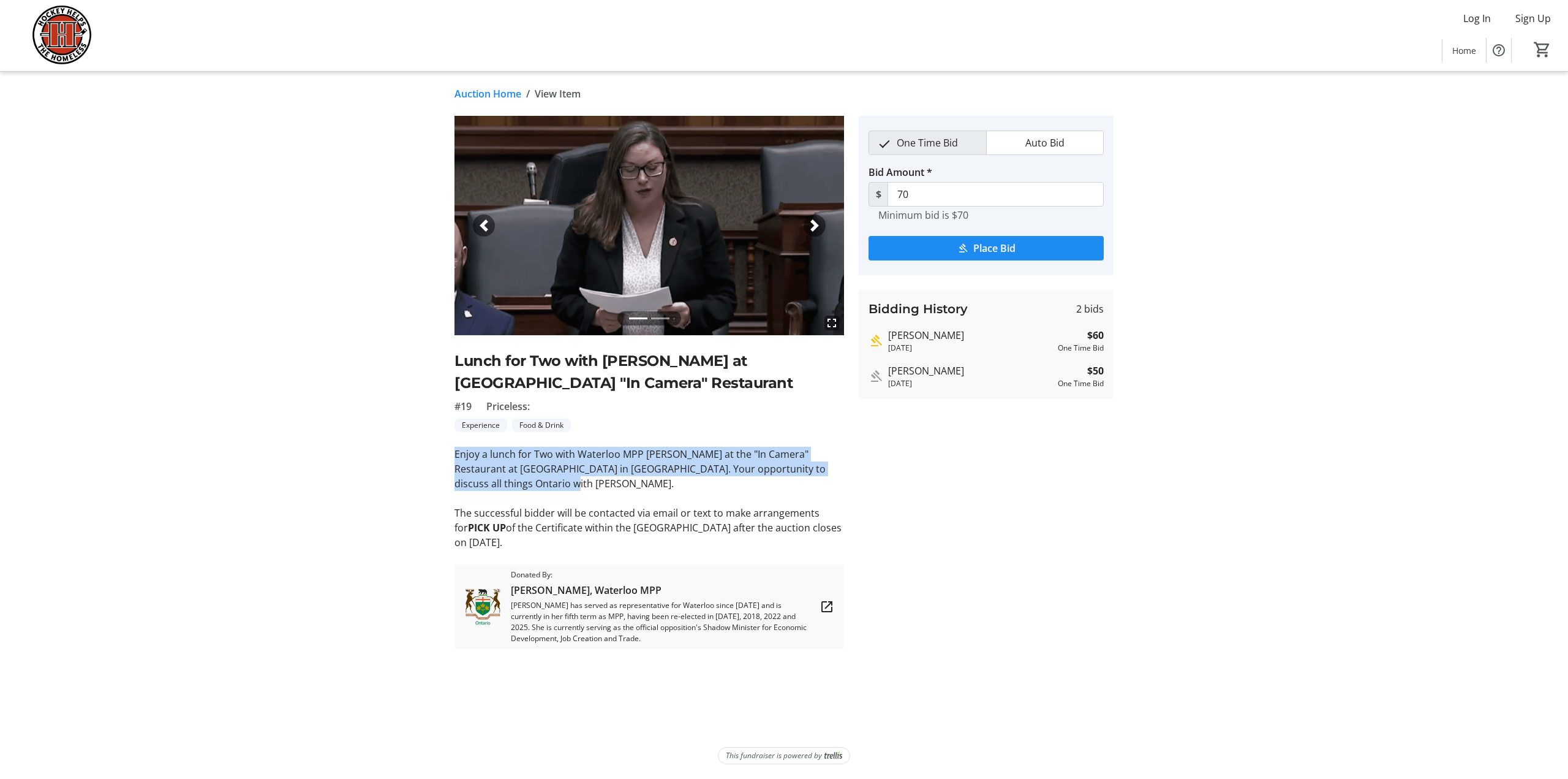
drag, startPoint x: 456, startPoint y: 454, endPoint x: 529, endPoint y: 478, distance: 76.8
click at [529, 478] on p "Enjoy a lunch for Two with Waterloo MPP Catherine Fife at the "In Camera" Resta…" at bounding box center [649, 469] width 390 height 44
copy p "Enjoy a lunch for Two with Waterloo MPP Catherine Fife at the "In Camera" Resta…"
